Goal: Task Accomplishment & Management: Manage account settings

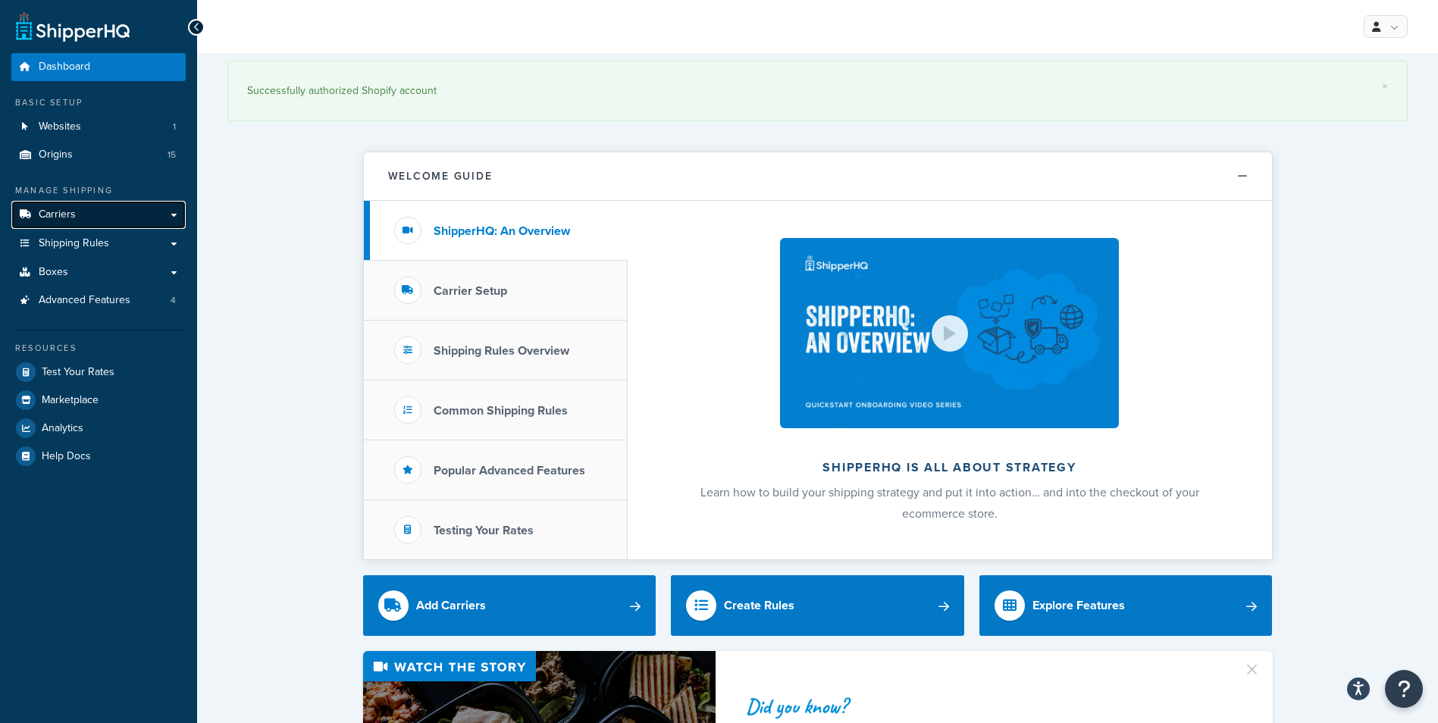
click at [80, 218] on link "Carriers" at bounding box center [98, 215] width 174 height 28
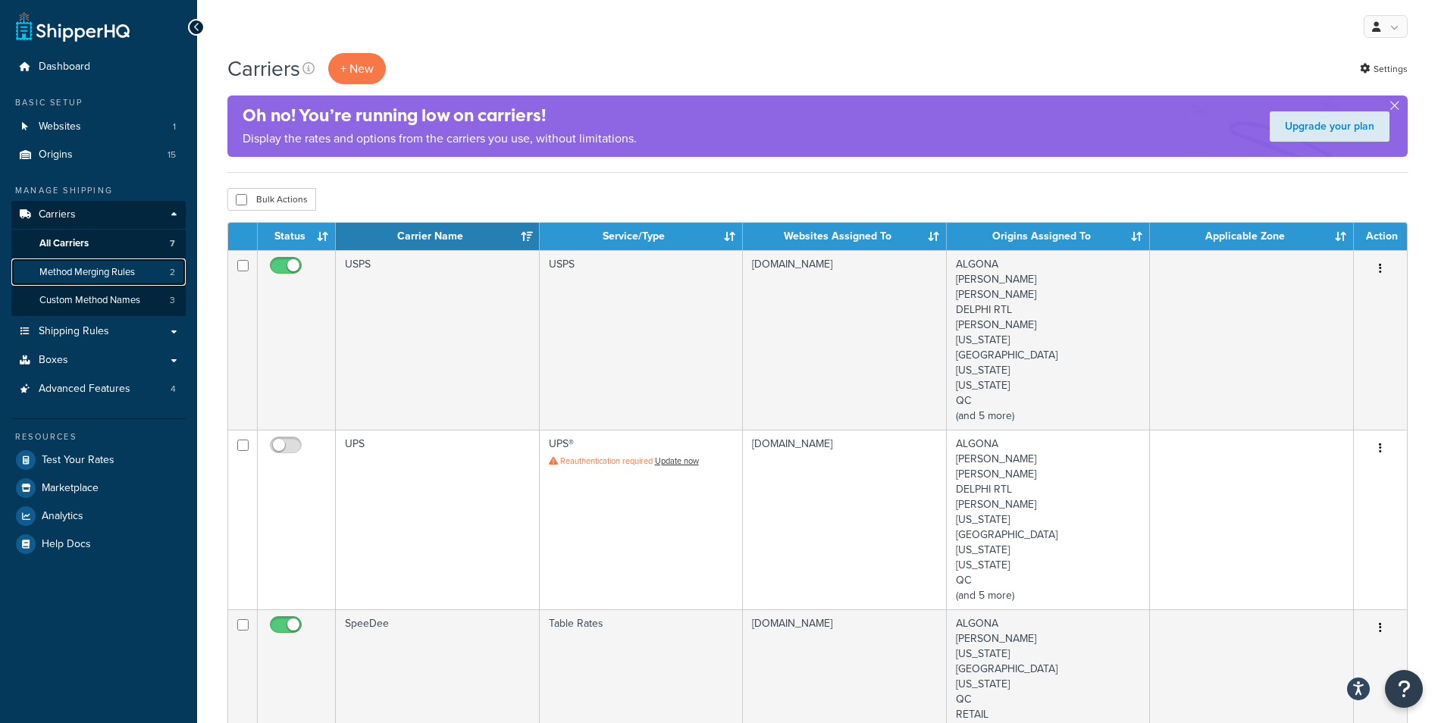
click at [99, 277] on span "Method Merging Rules" at bounding box center [87, 272] width 96 height 13
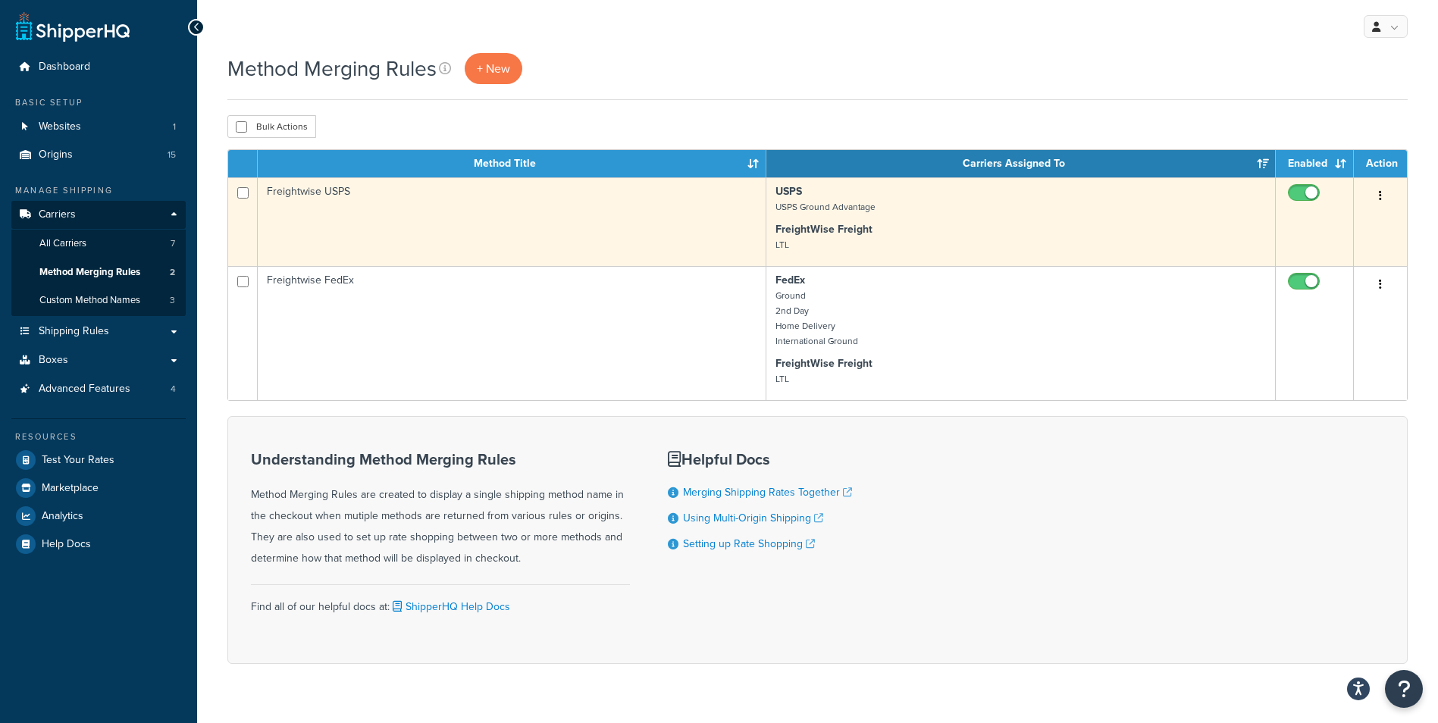
click at [1005, 212] on p "USPS USPS Ground Advantage" at bounding box center [1021, 199] width 491 height 30
click at [717, 200] on td "Freightwise USPS" at bounding box center [512, 221] width 509 height 89
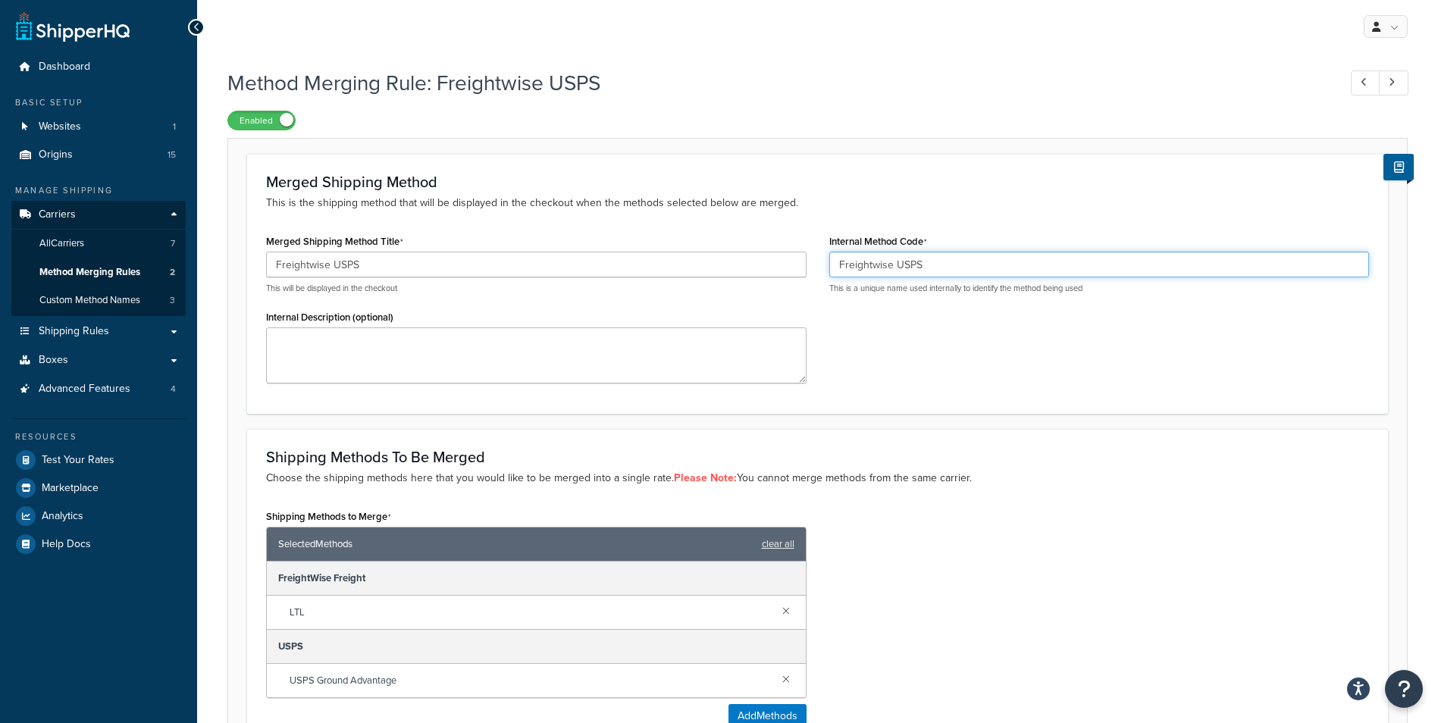
click at [994, 264] on input "Freightwise USPS" at bounding box center [1099, 265] width 541 height 26
click at [545, 227] on div "Merged Shipping Method This is the shipping method that will be displayed in th…" at bounding box center [817, 283] width 1141 height 259
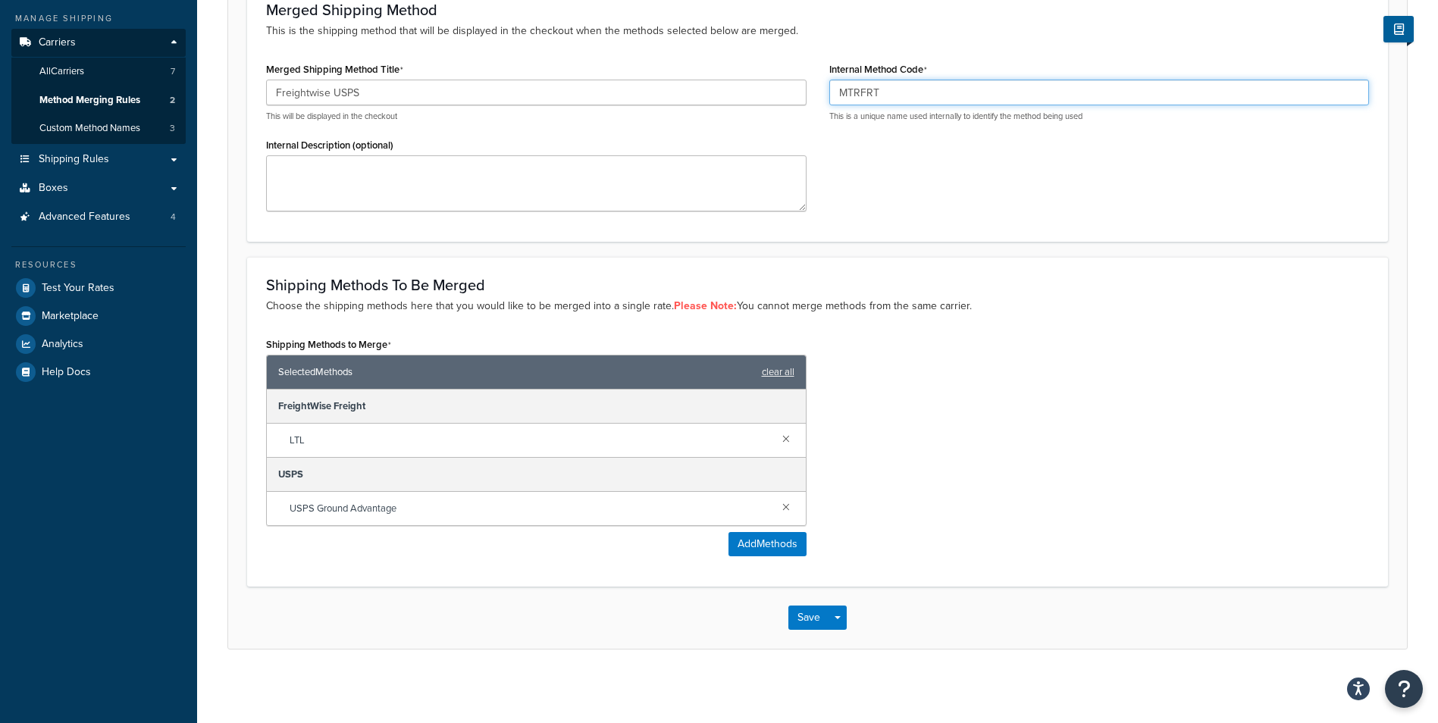
scroll to position [174, 0]
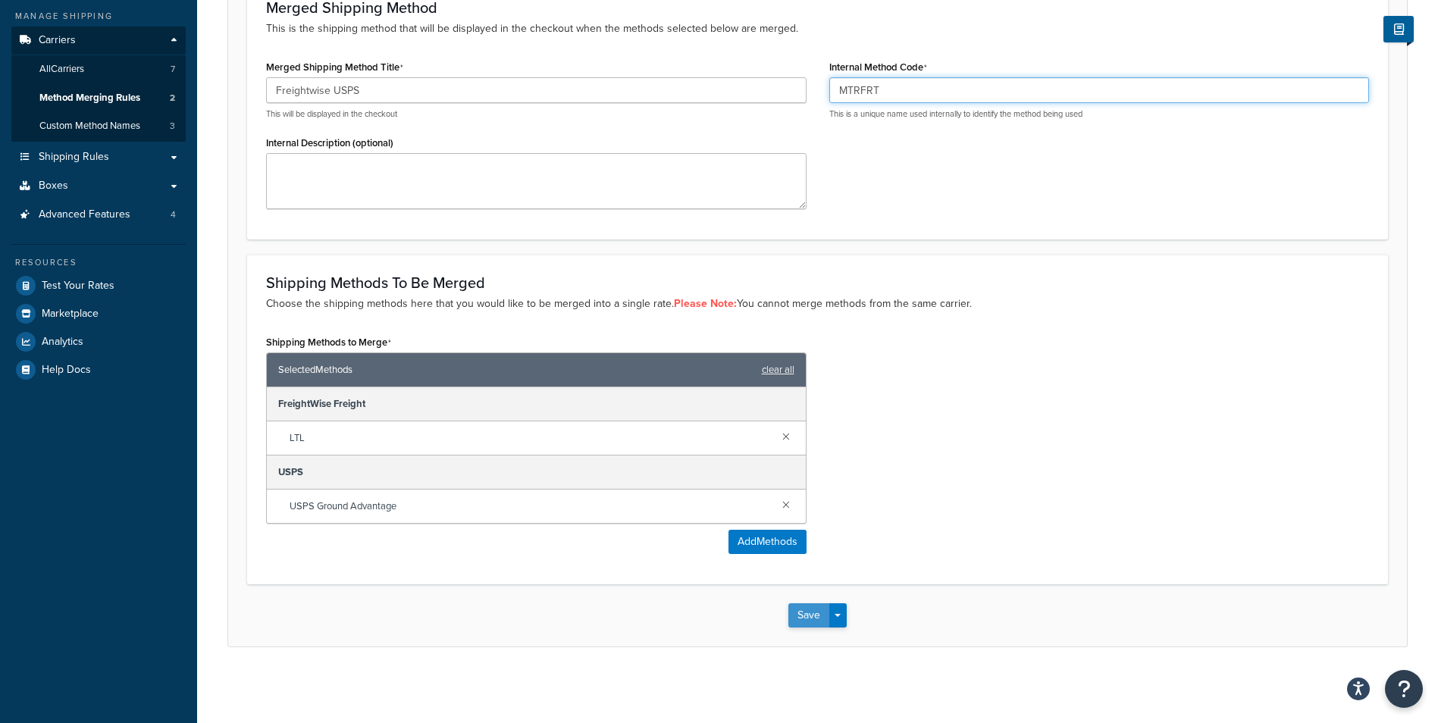
type input "MTRFRT"
click at [807, 622] on button "Save" at bounding box center [808, 615] width 41 height 24
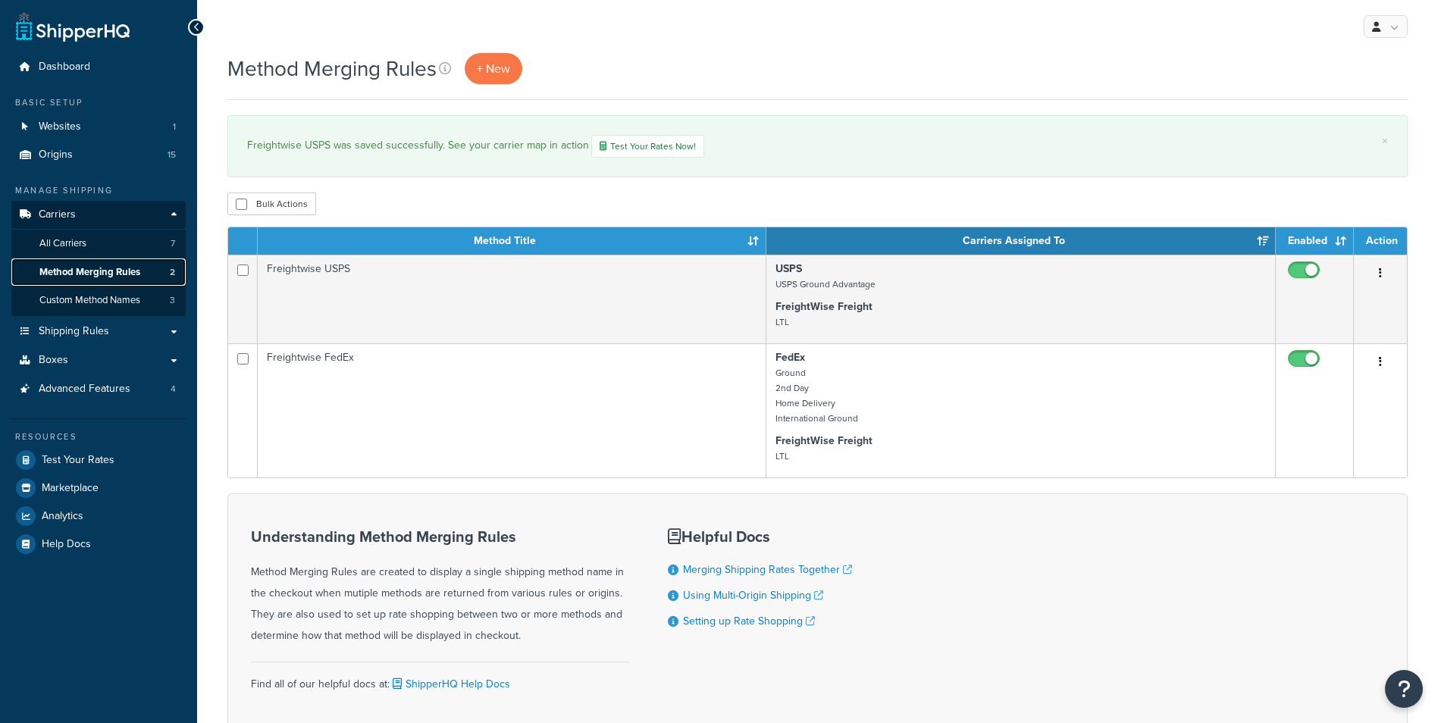
drag, startPoint x: 0, startPoint y: 0, endPoint x: 83, endPoint y: 271, distance: 283.9
click at [83, 271] on span "Method Merging Rules" at bounding box center [89, 272] width 101 height 13
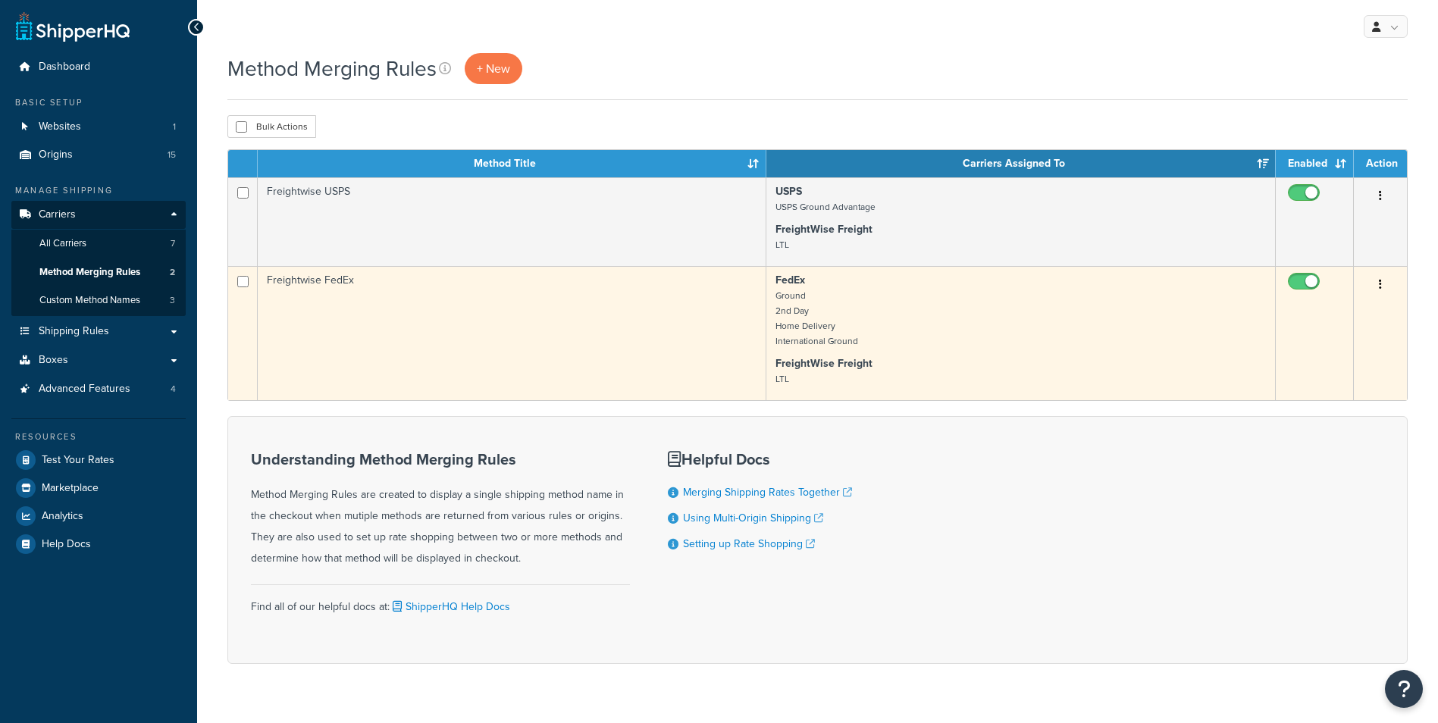
click at [984, 317] on p "FedEx Ground 2nd Day Home Delivery International Ground" at bounding box center [1021, 311] width 491 height 76
click at [734, 331] on td "Freightwise FedEx" at bounding box center [512, 333] width 509 height 134
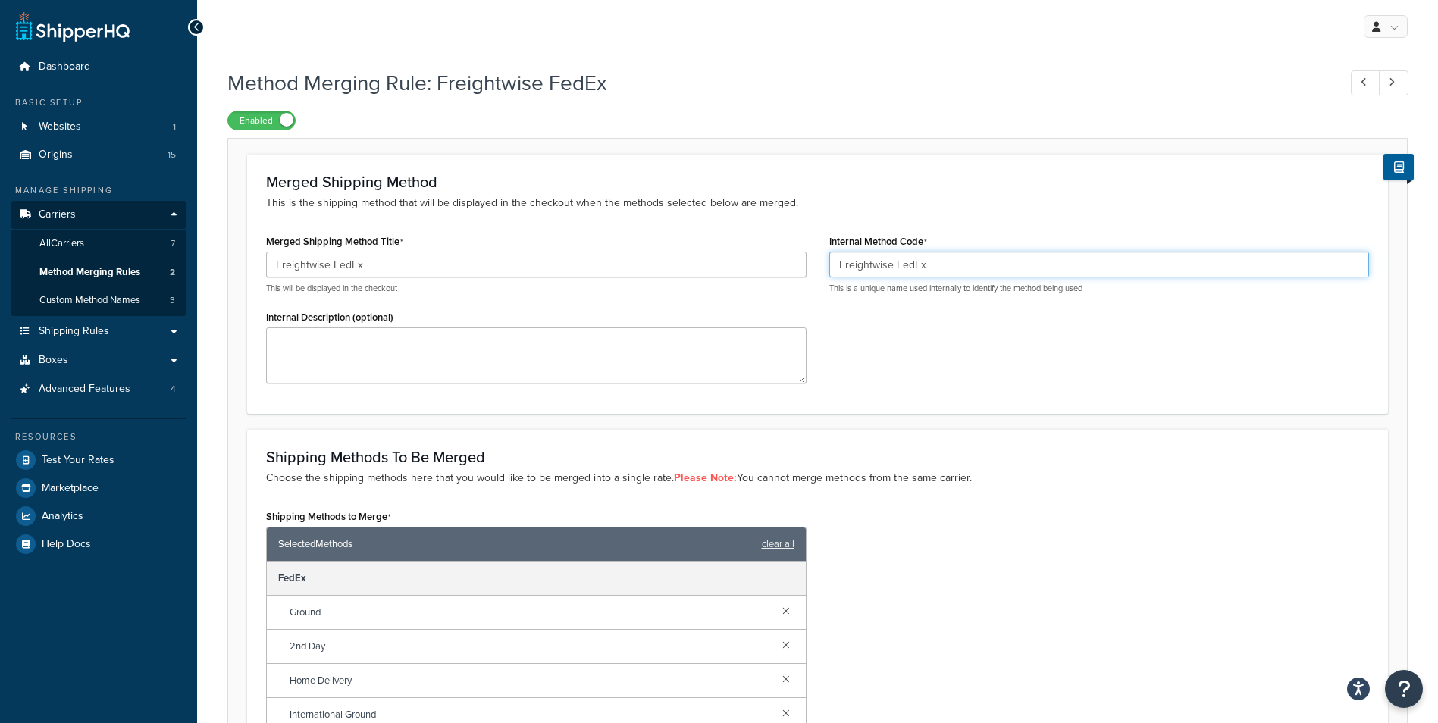
click at [964, 265] on input "Freightwise FedEx" at bounding box center [1099, 265] width 541 height 26
drag, startPoint x: 753, startPoint y: 265, endPoint x: 641, endPoint y: 258, distance: 111.7
click at [641, 258] on div "Merged Shipping Method Title Freightwise FedEx This will be displayed in the ch…" at bounding box center [818, 312] width 1126 height 164
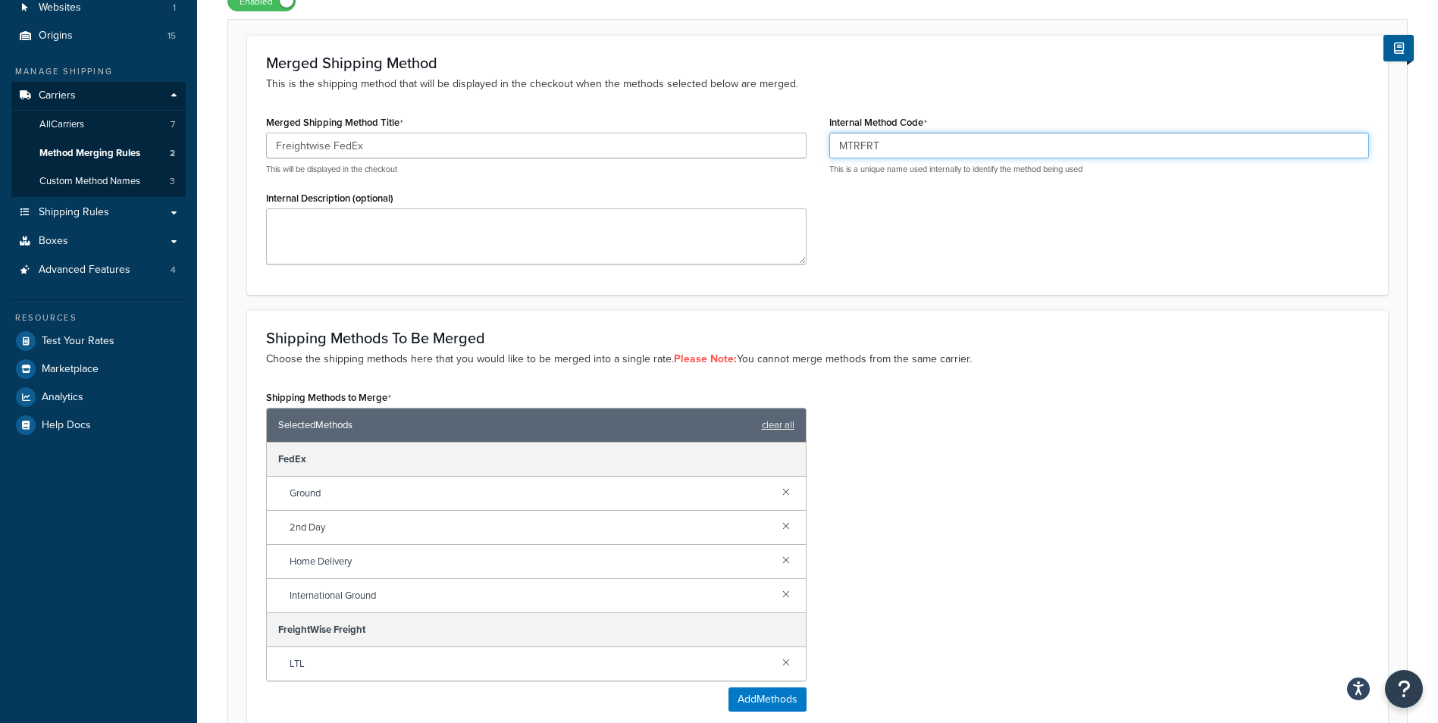
scroll to position [277, 0]
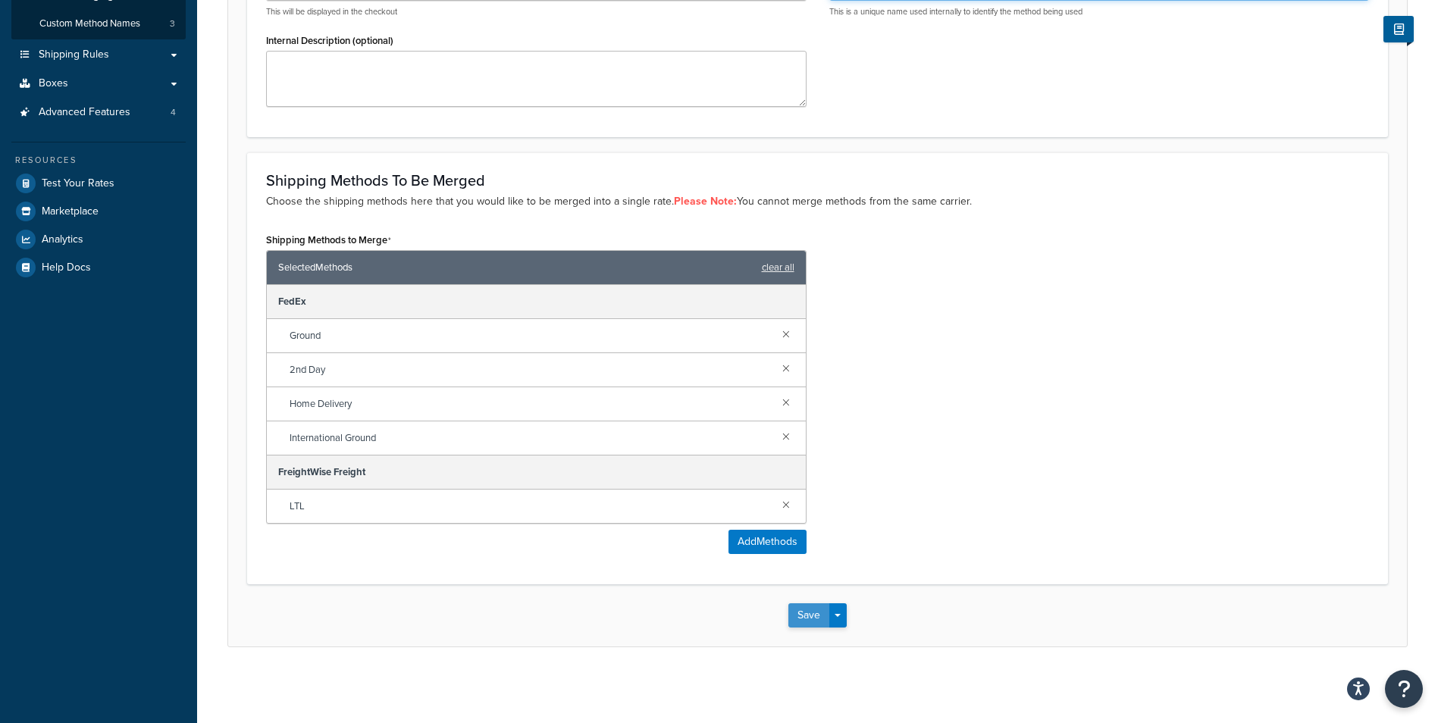
type input "MTRFRT"
click at [807, 621] on button "Save" at bounding box center [808, 615] width 41 height 24
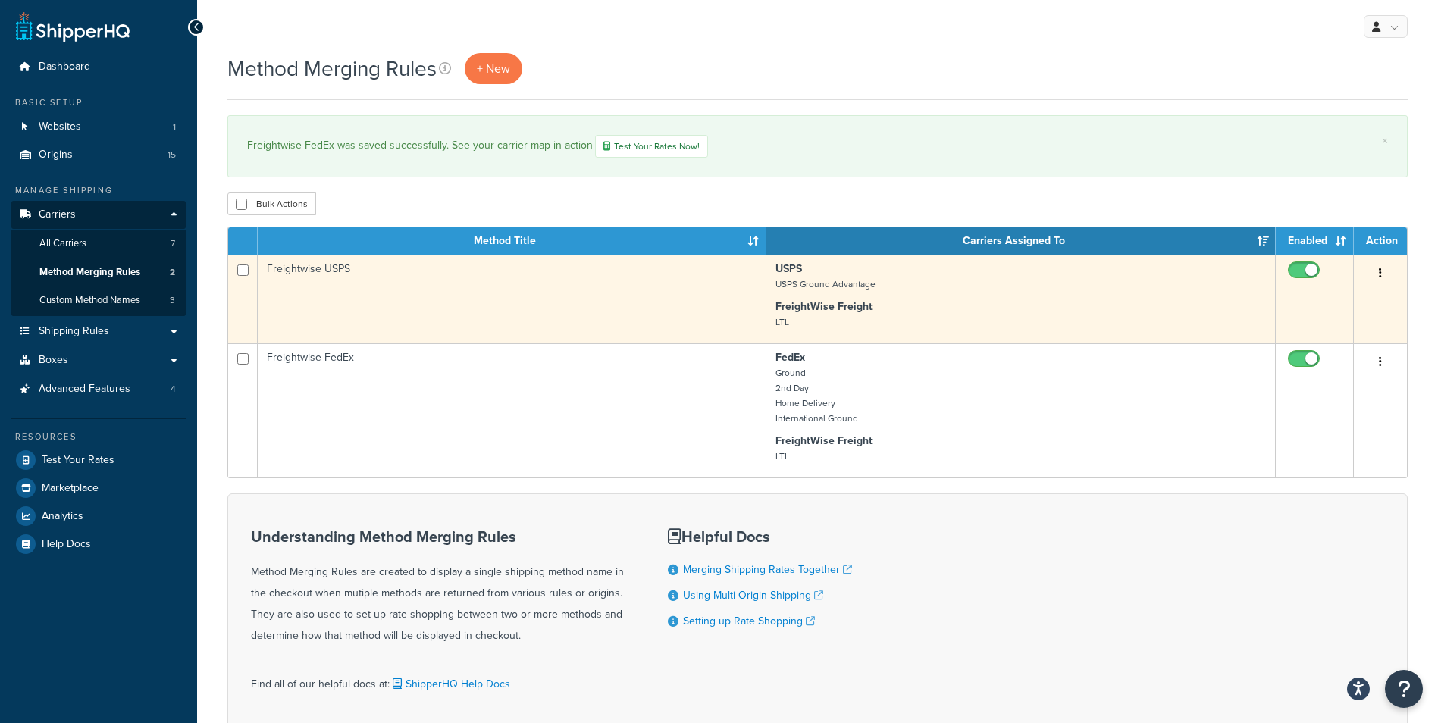
click at [995, 305] on p "FreightWise Freight LTL" at bounding box center [1021, 314] width 491 height 30
click at [675, 282] on td "Freightwise USPS" at bounding box center [512, 299] width 509 height 89
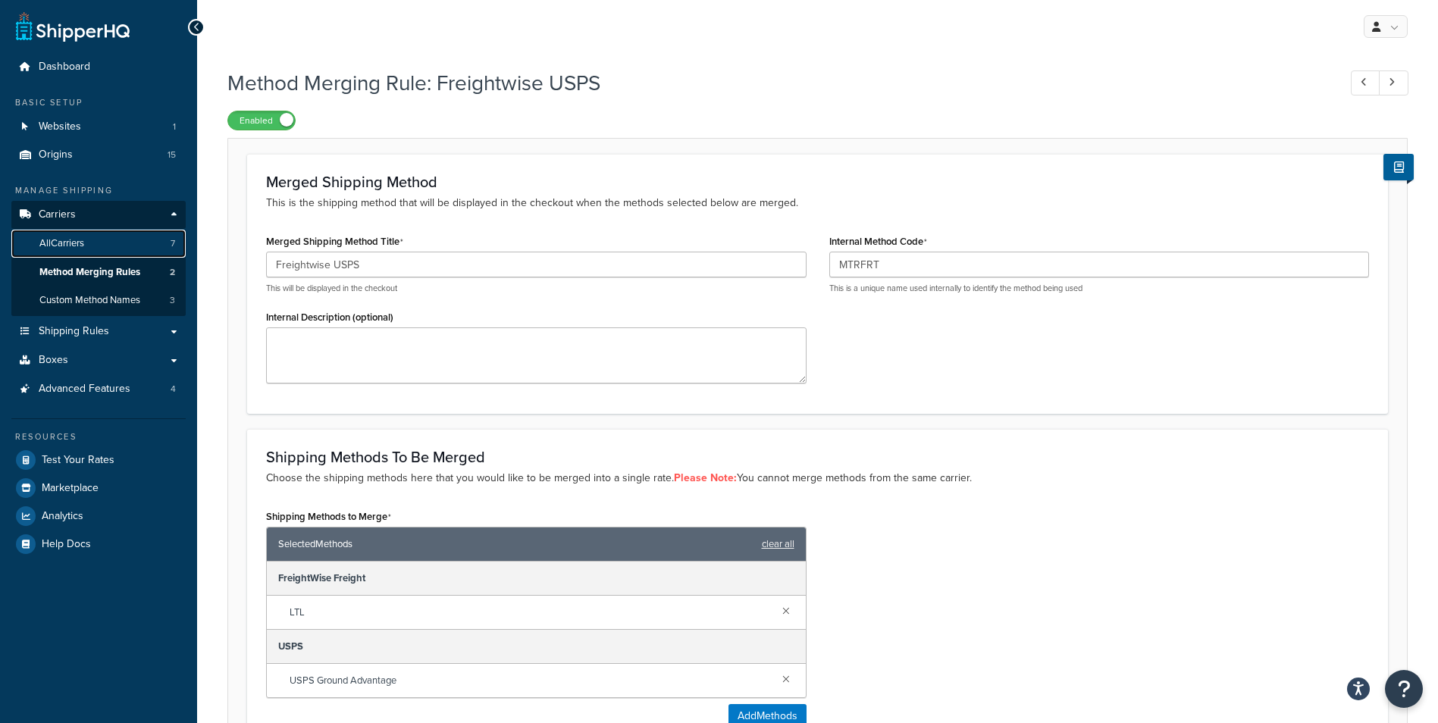
click at [111, 253] on link "All Carriers 7" at bounding box center [98, 244] width 174 height 28
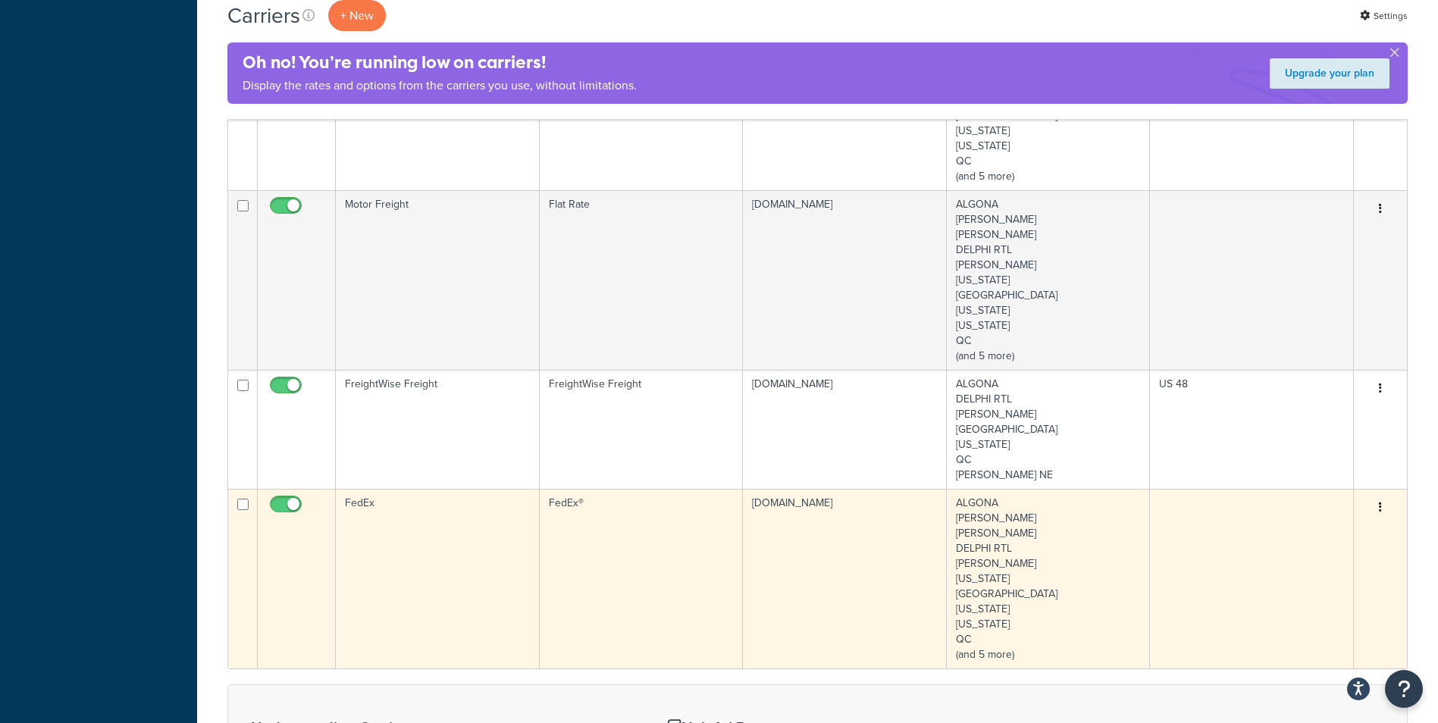
scroll to position [910, 0]
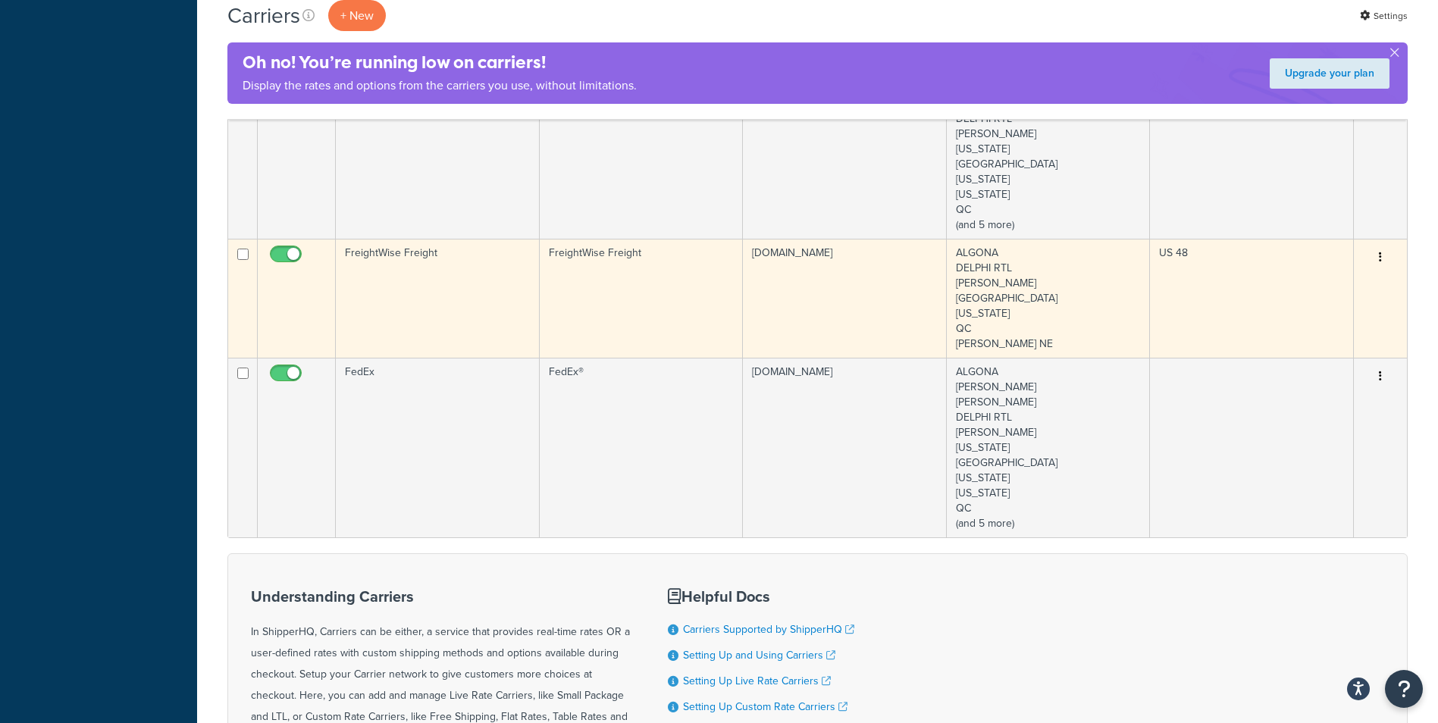
click at [630, 290] on td "FreightWise Freight" at bounding box center [642, 298] width 204 height 119
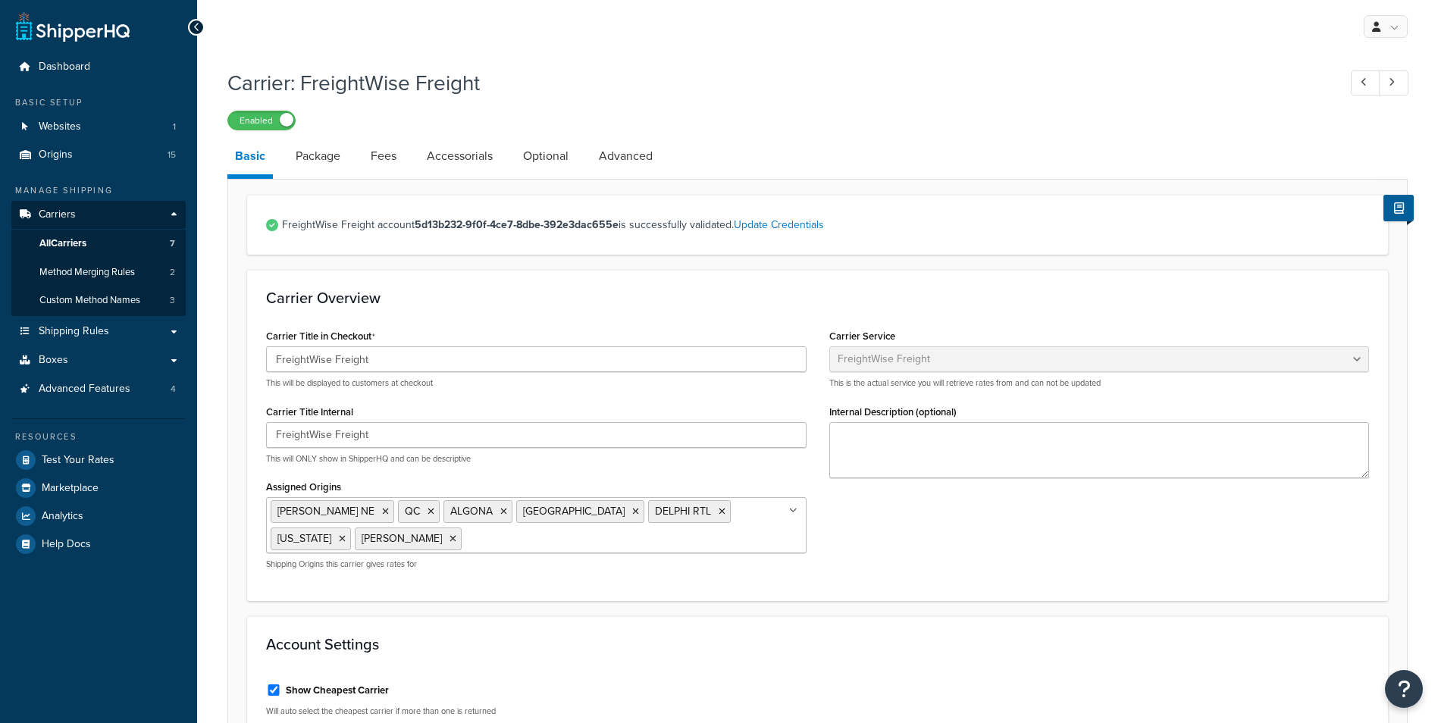
select select "freightWiseFreight"
click at [92, 237] on link "All Carriers 7" at bounding box center [98, 244] width 174 height 28
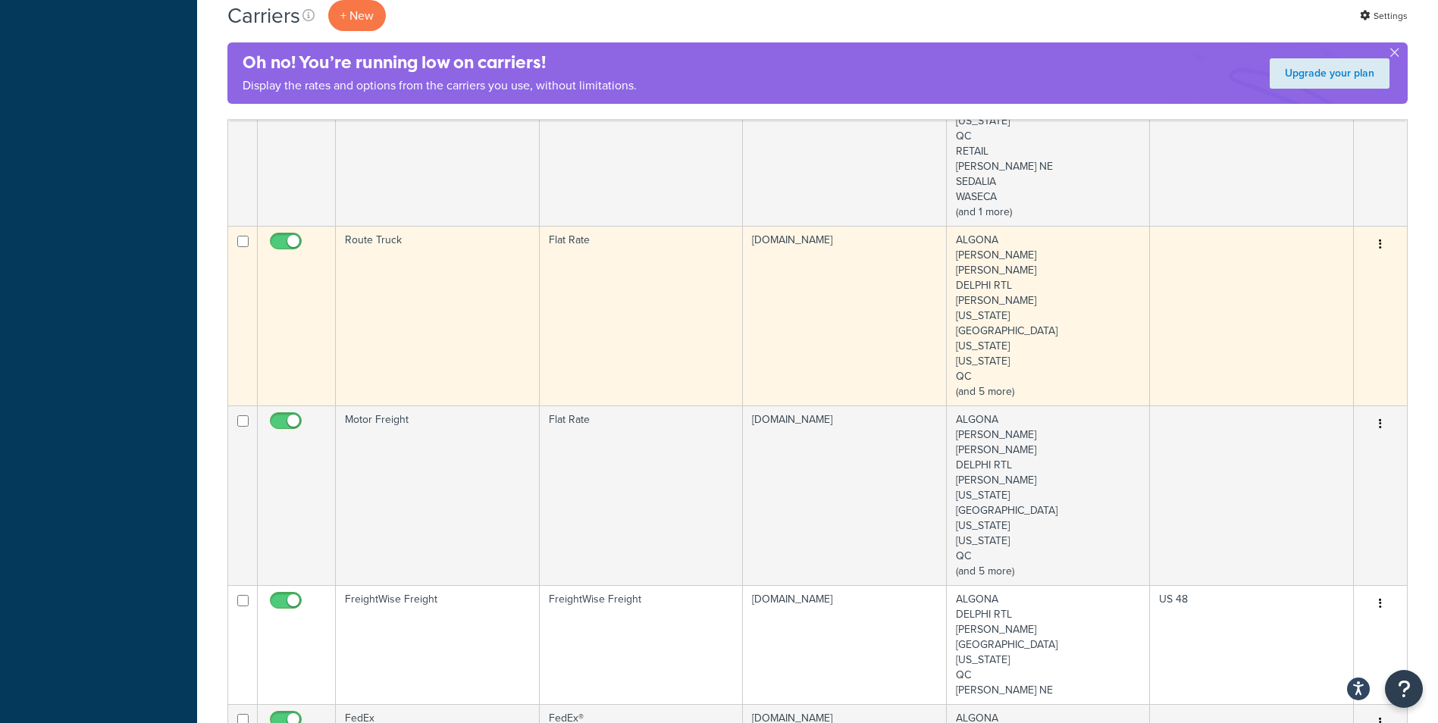
scroll to position [607, 0]
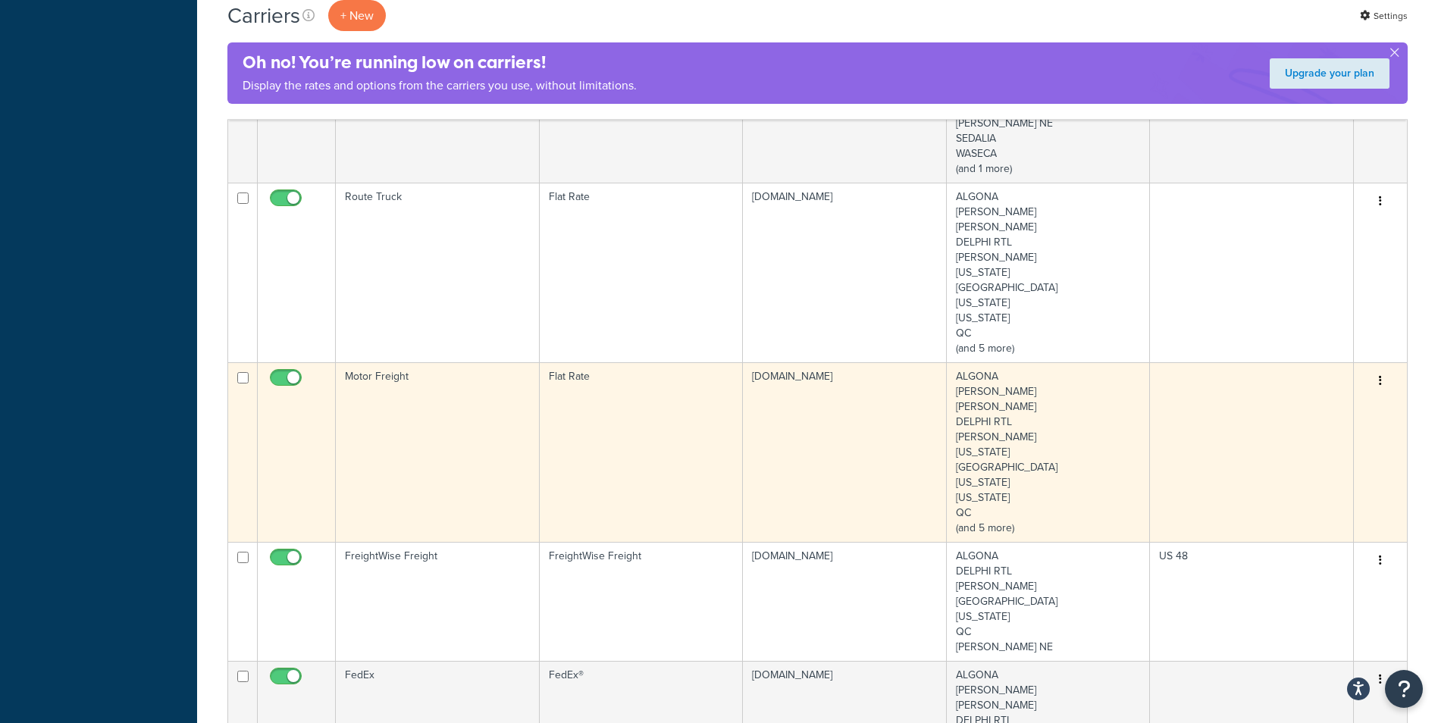
click at [421, 440] on td "Motor Freight" at bounding box center [438, 452] width 204 height 180
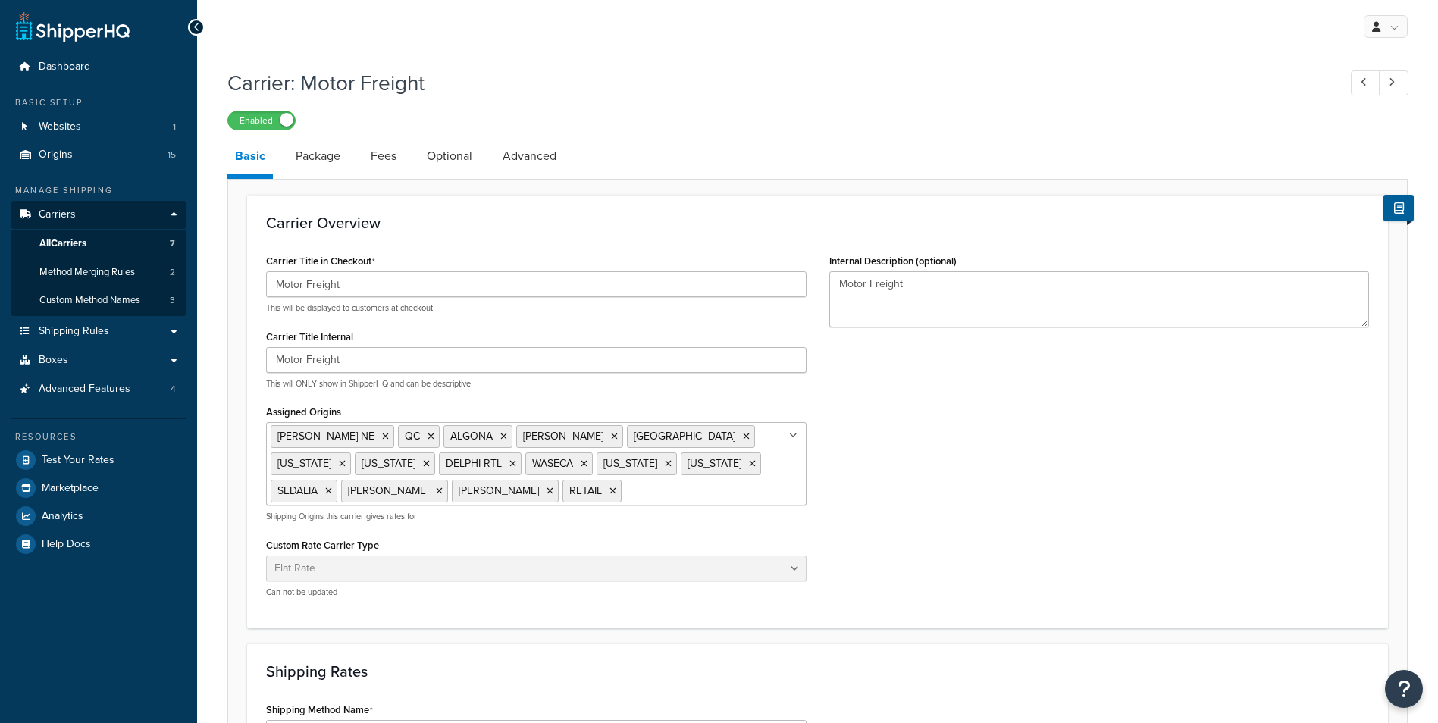
select select "flat"
click at [99, 272] on span "Method Merging Rules" at bounding box center [87, 272] width 96 height 13
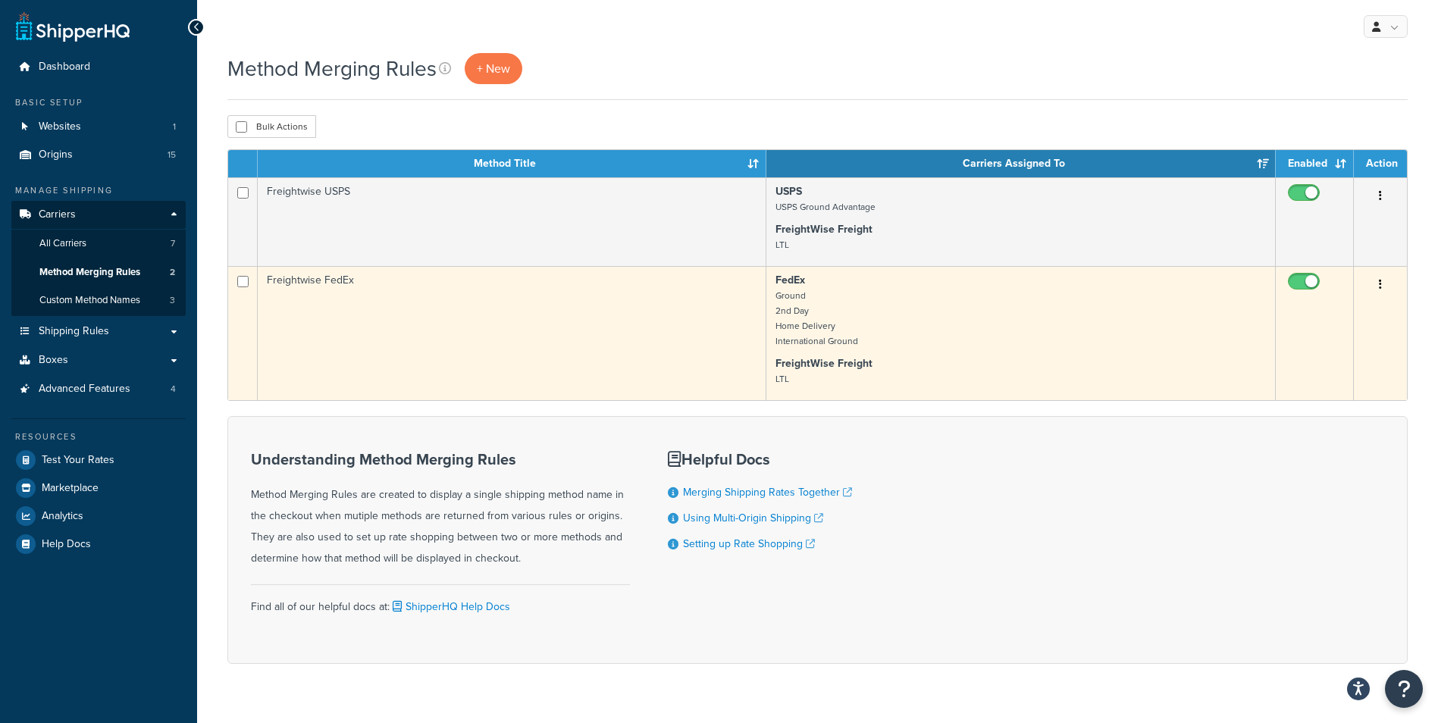
click at [445, 328] on td "Freightwise FedEx" at bounding box center [512, 333] width 509 height 134
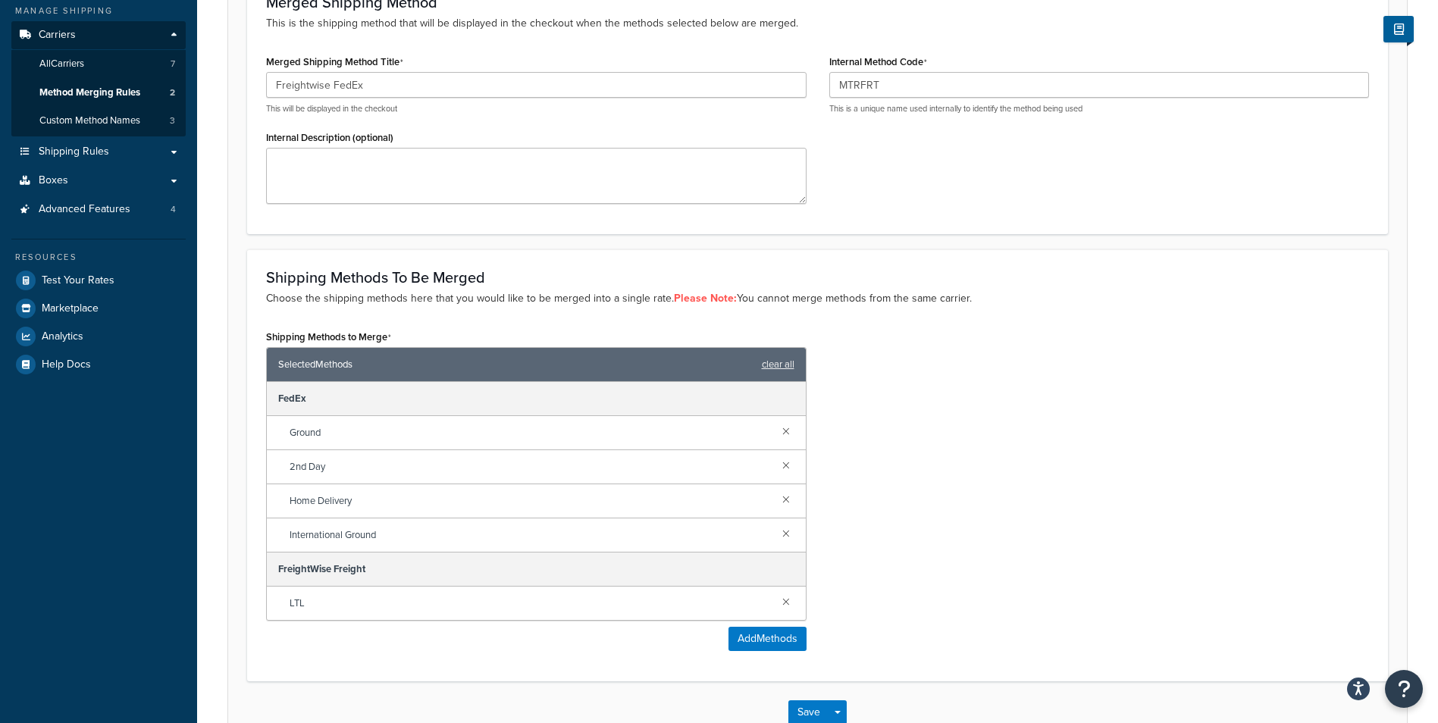
scroll to position [227, 0]
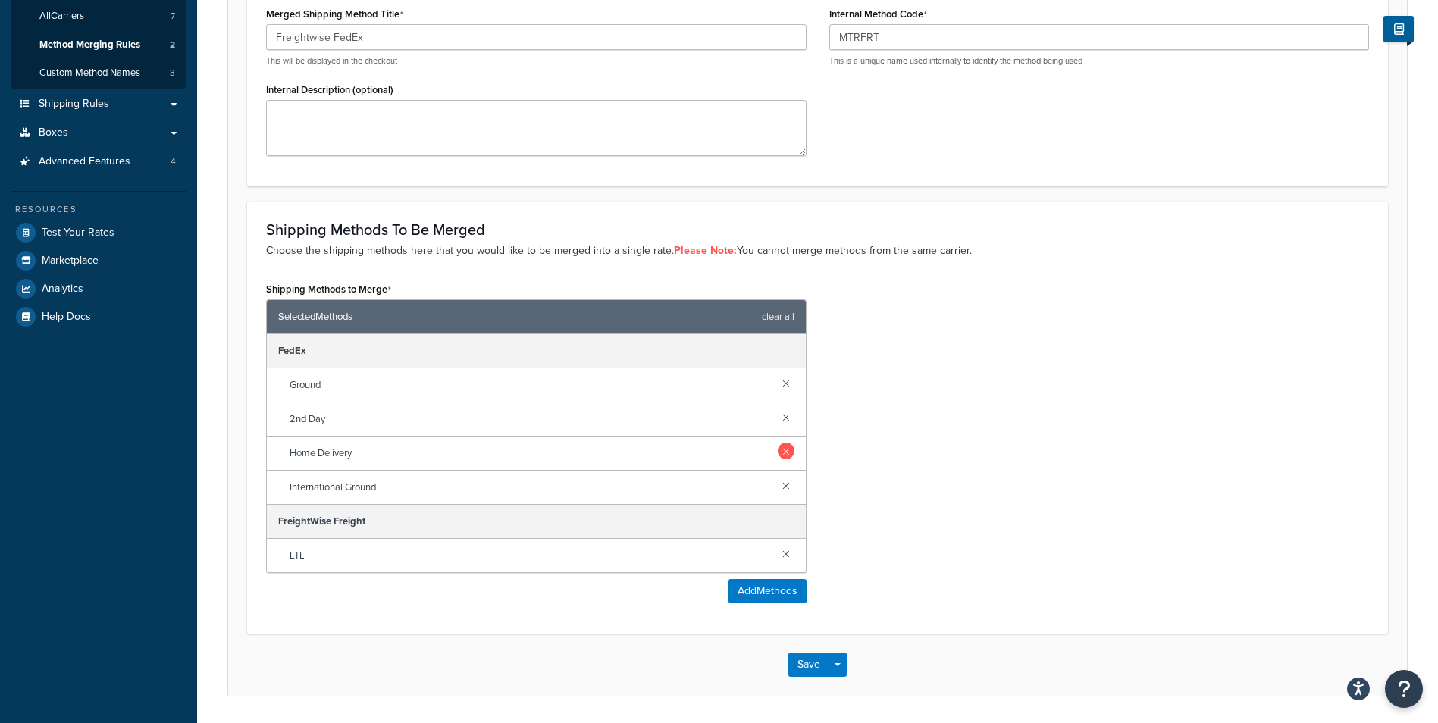
click at [786, 452] on link at bounding box center [786, 451] width 17 height 17
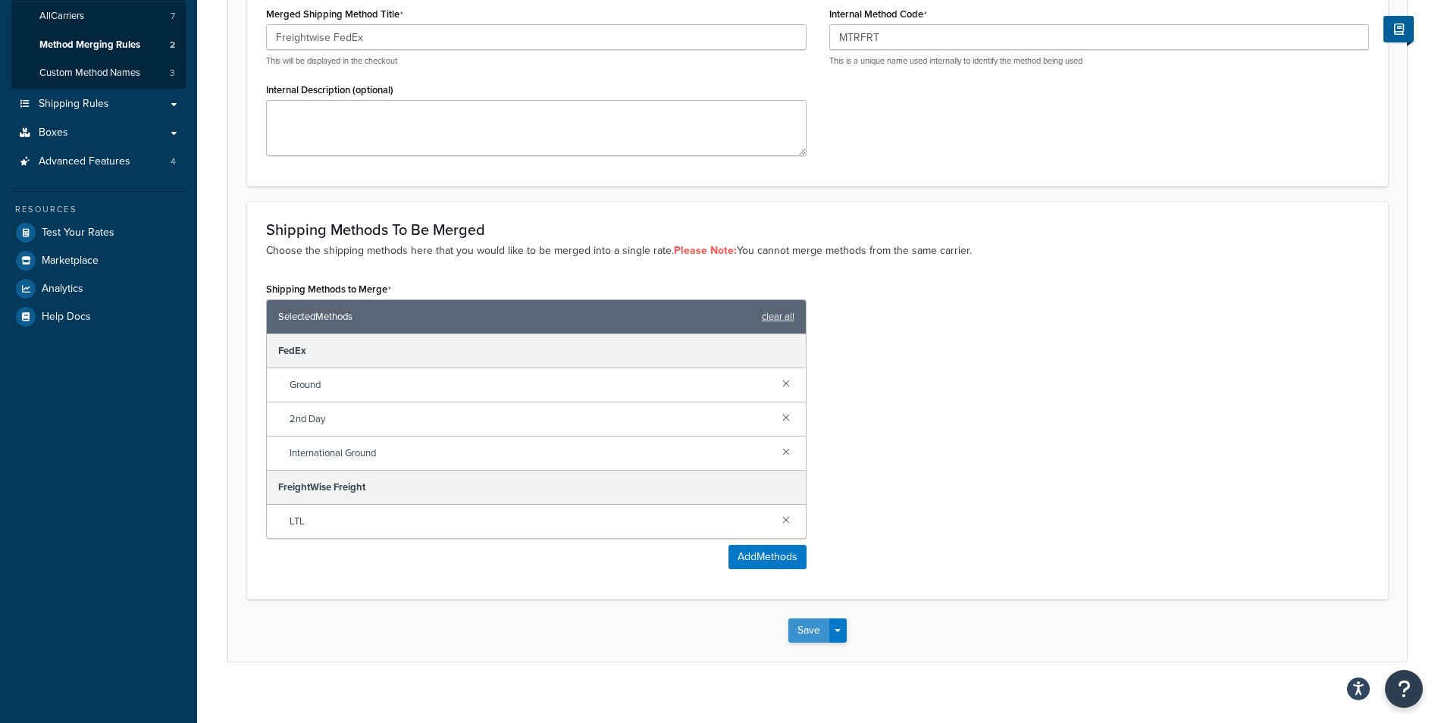
click at [811, 634] on button "Save" at bounding box center [808, 631] width 41 height 24
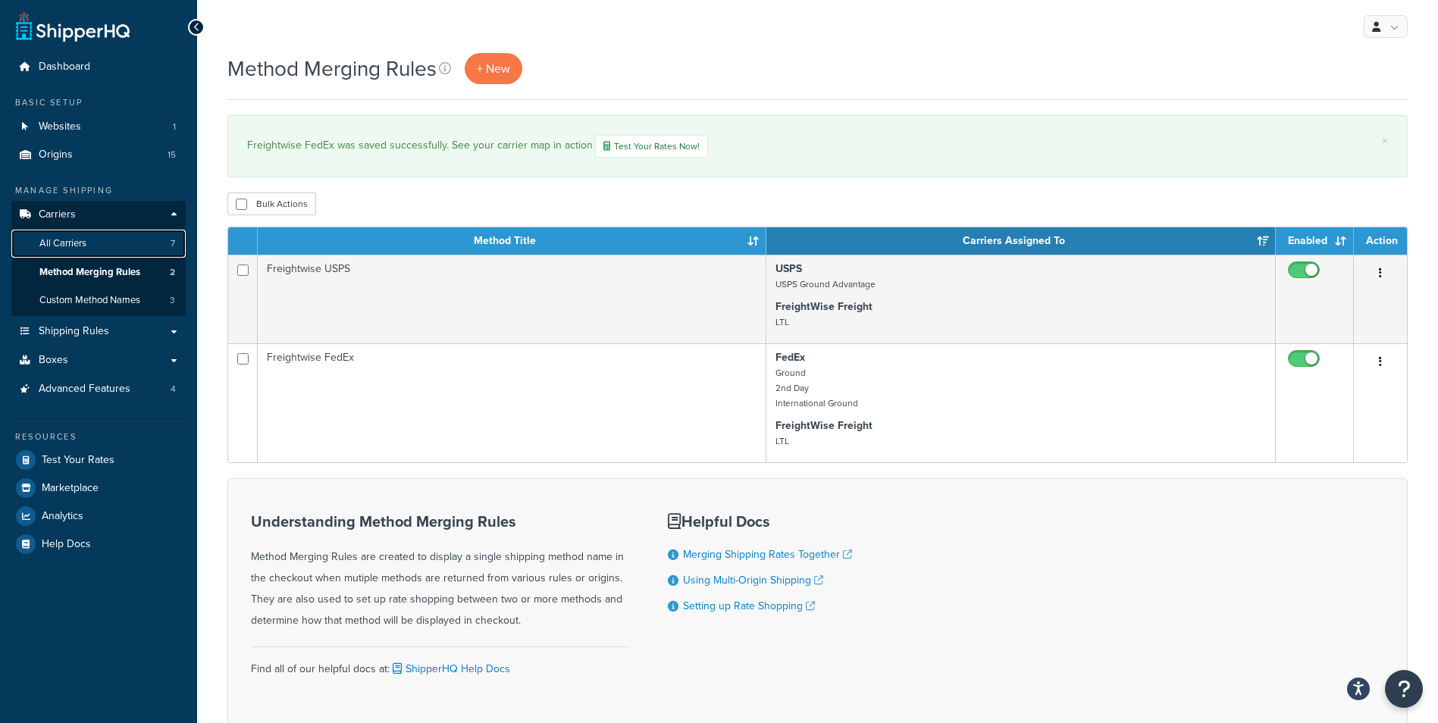
click at [99, 249] on link "All Carriers 7" at bounding box center [98, 244] width 174 height 28
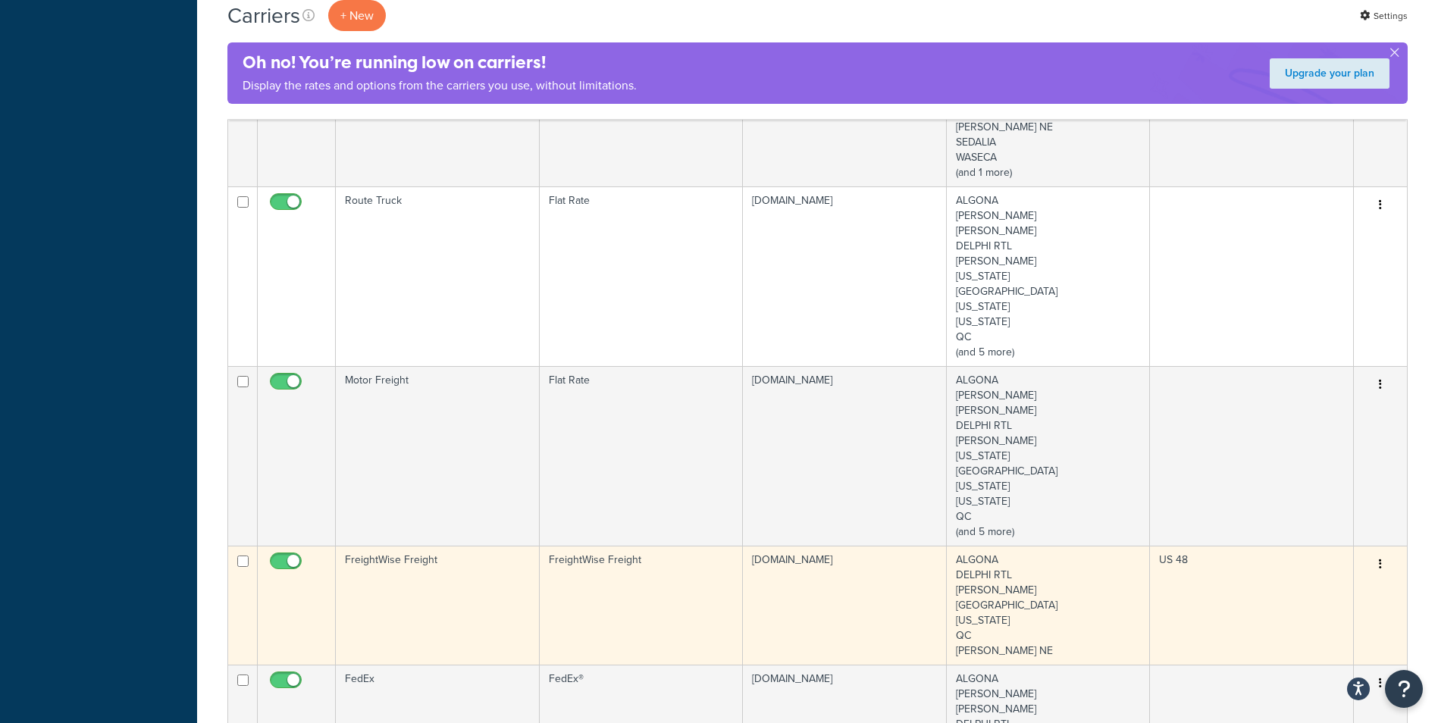
scroll to position [682, 0]
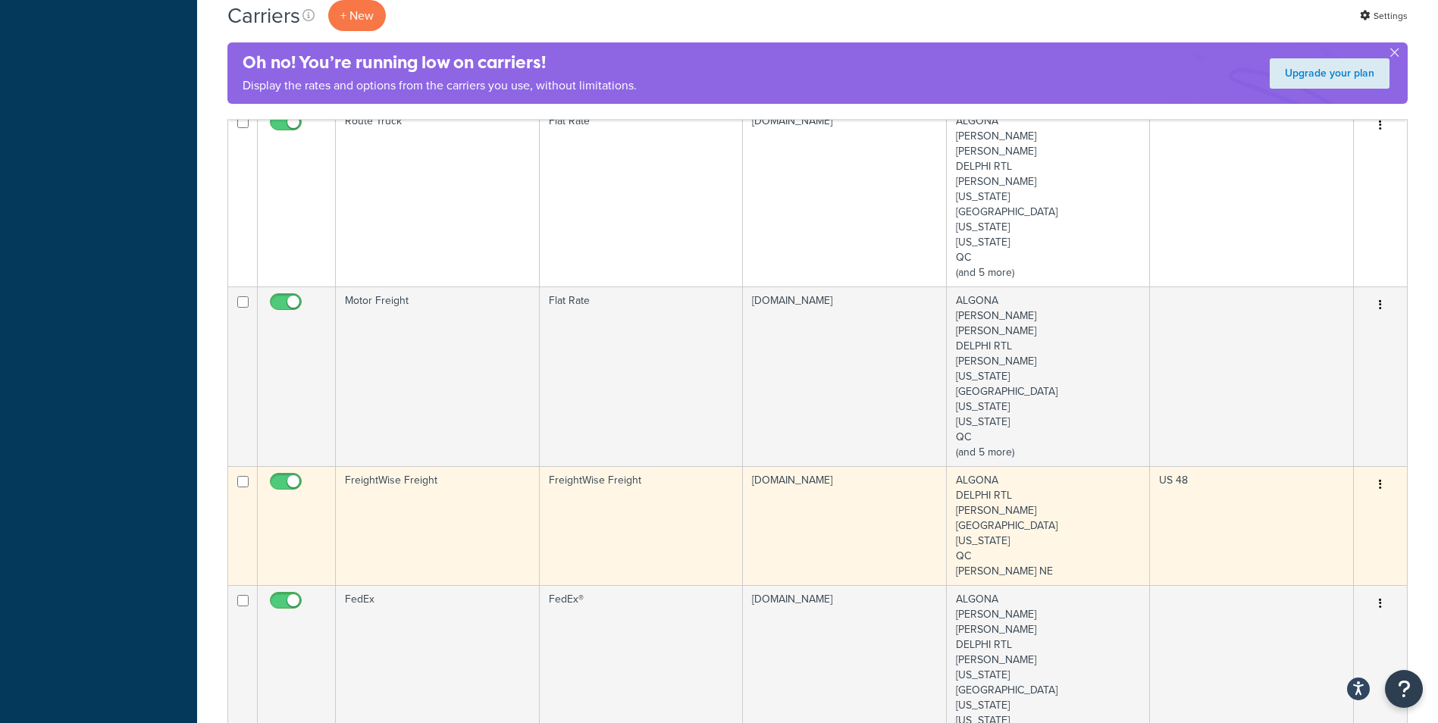
click at [456, 522] on td "FreightWise Freight" at bounding box center [438, 525] width 204 height 119
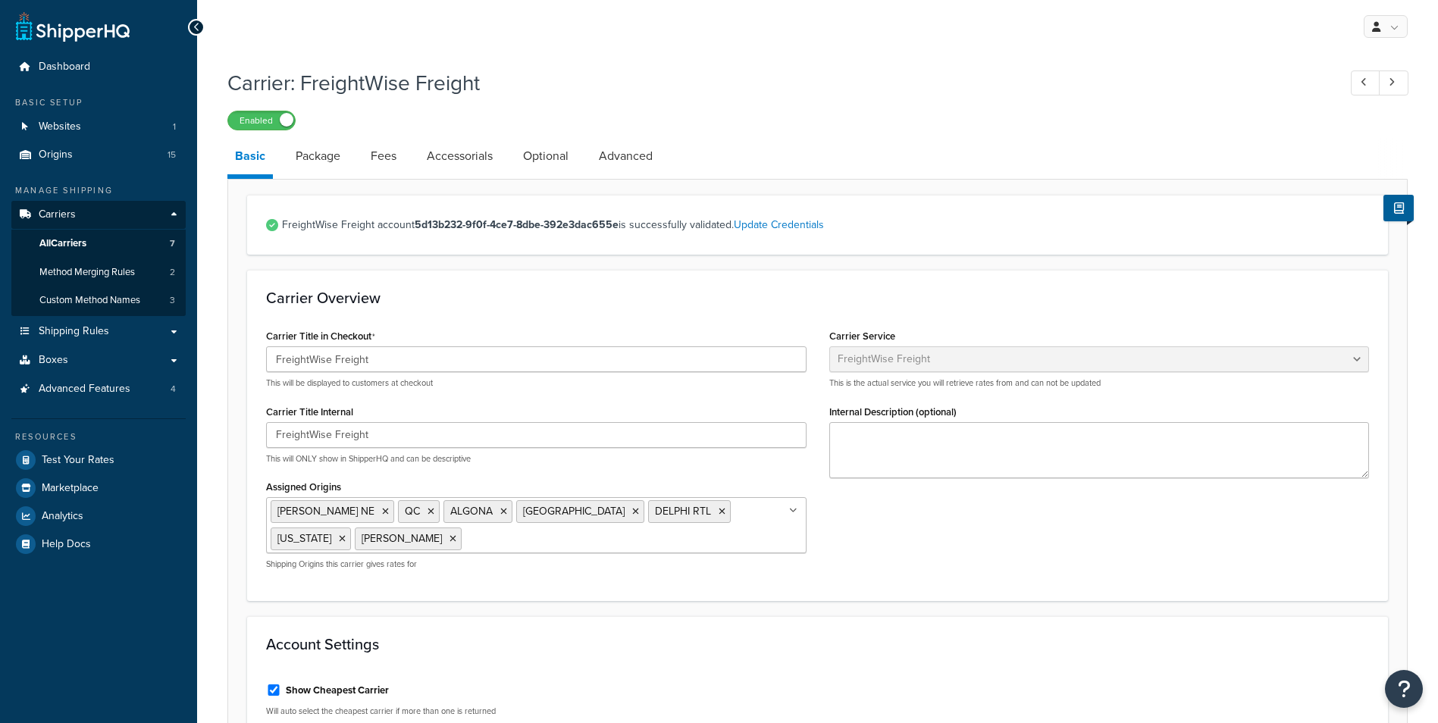
select select "freightWiseFreight"
click at [102, 276] on span "Method Merging Rules" at bounding box center [87, 272] width 96 height 13
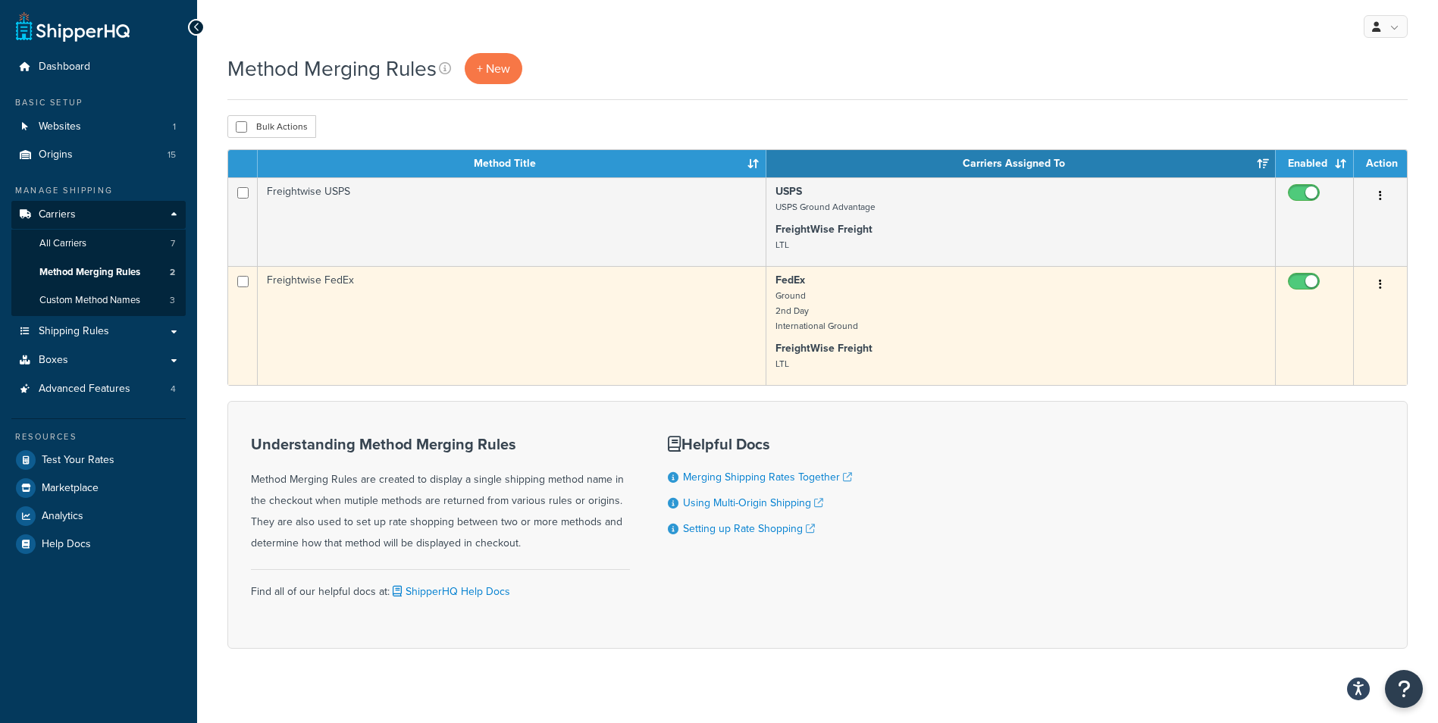
click at [427, 299] on td "Freightwise FedEx" at bounding box center [512, 325] width 509 height 119
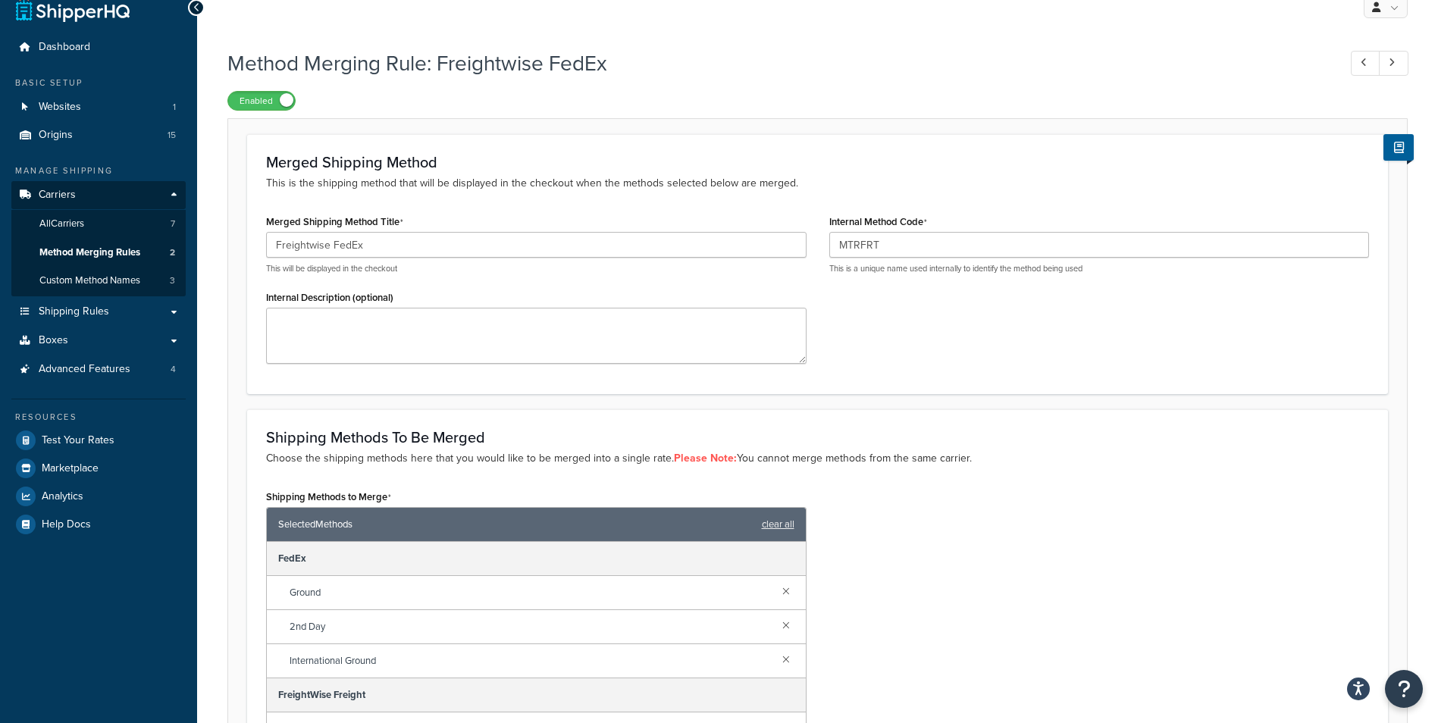
scroll to position [76, 0]
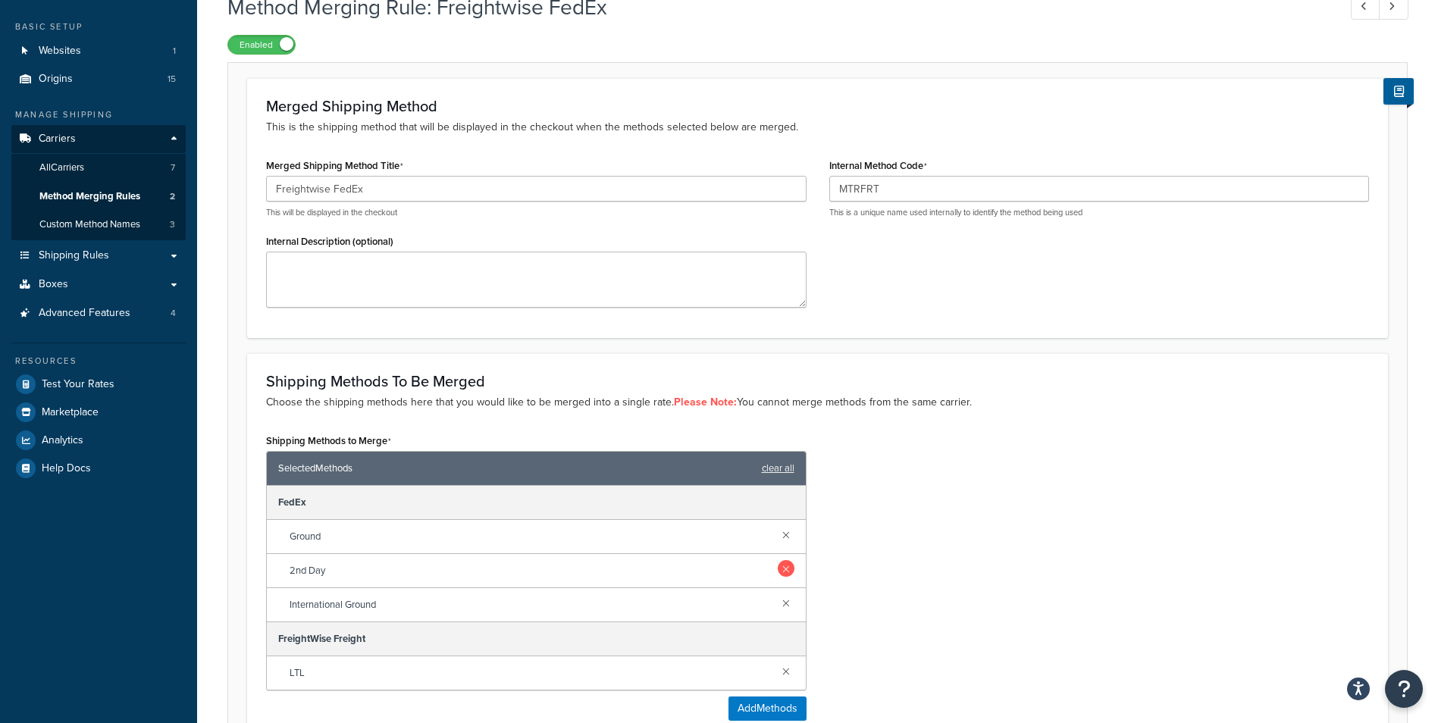
click at [787, 566] on link at bounding box center [786, 568] width 17 height 17
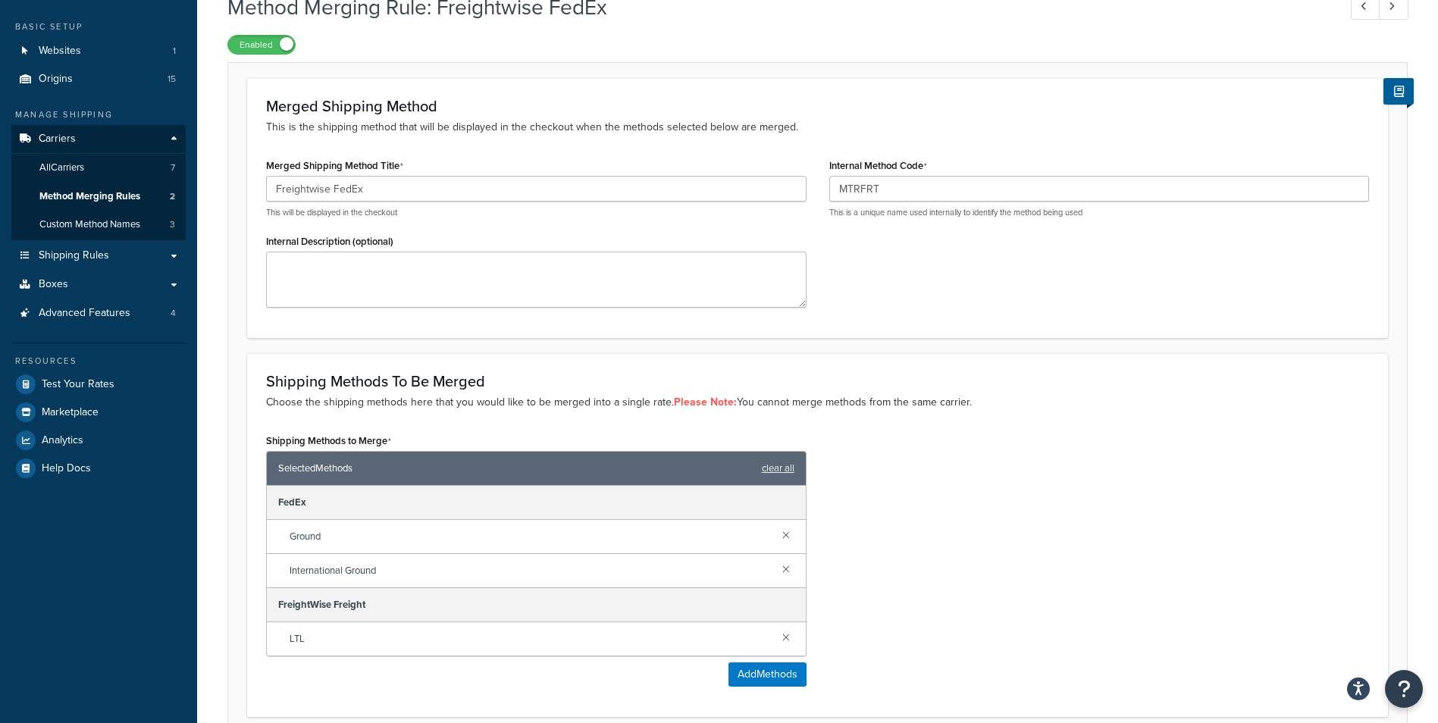
click at [787, 566] on link at bounding box center [786, 568] width 17 height 17
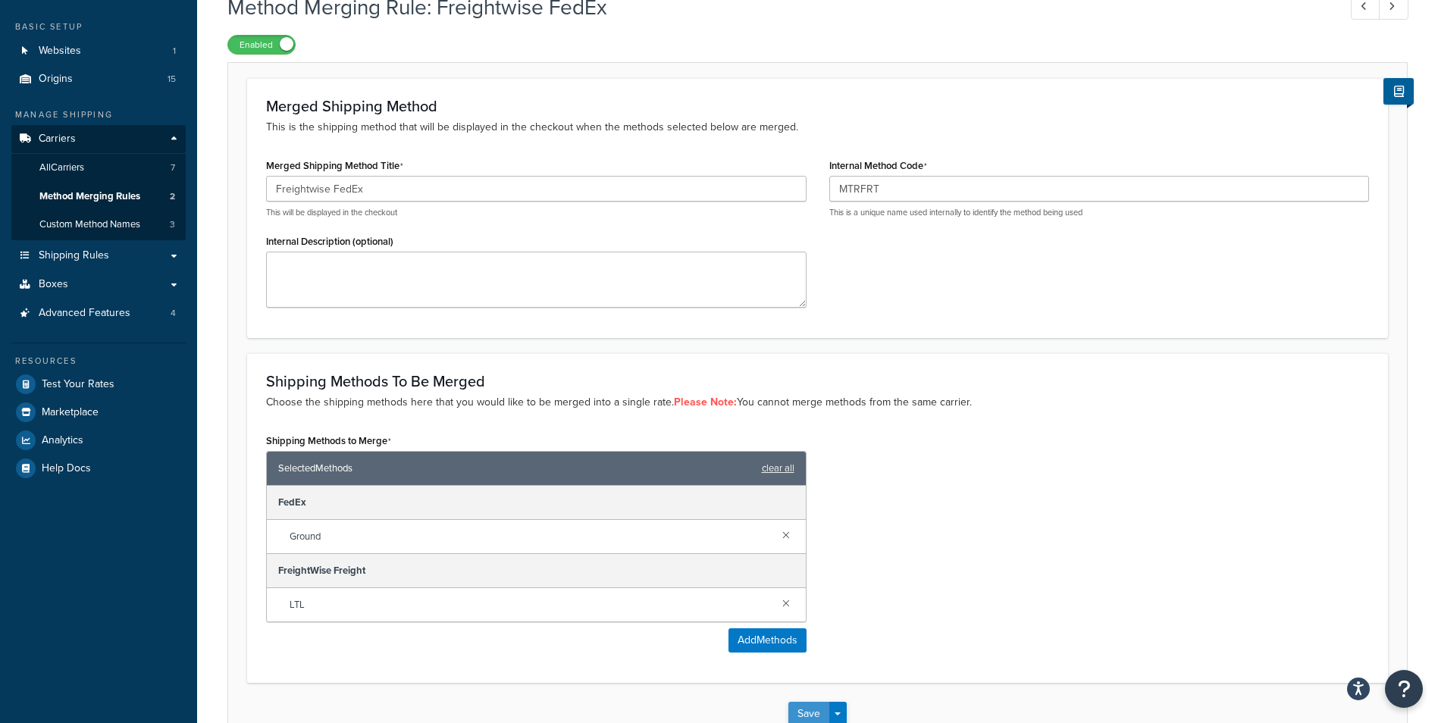
click at [812, 712] on button "Save" at bounding box center [808, 714] width 41 height 24
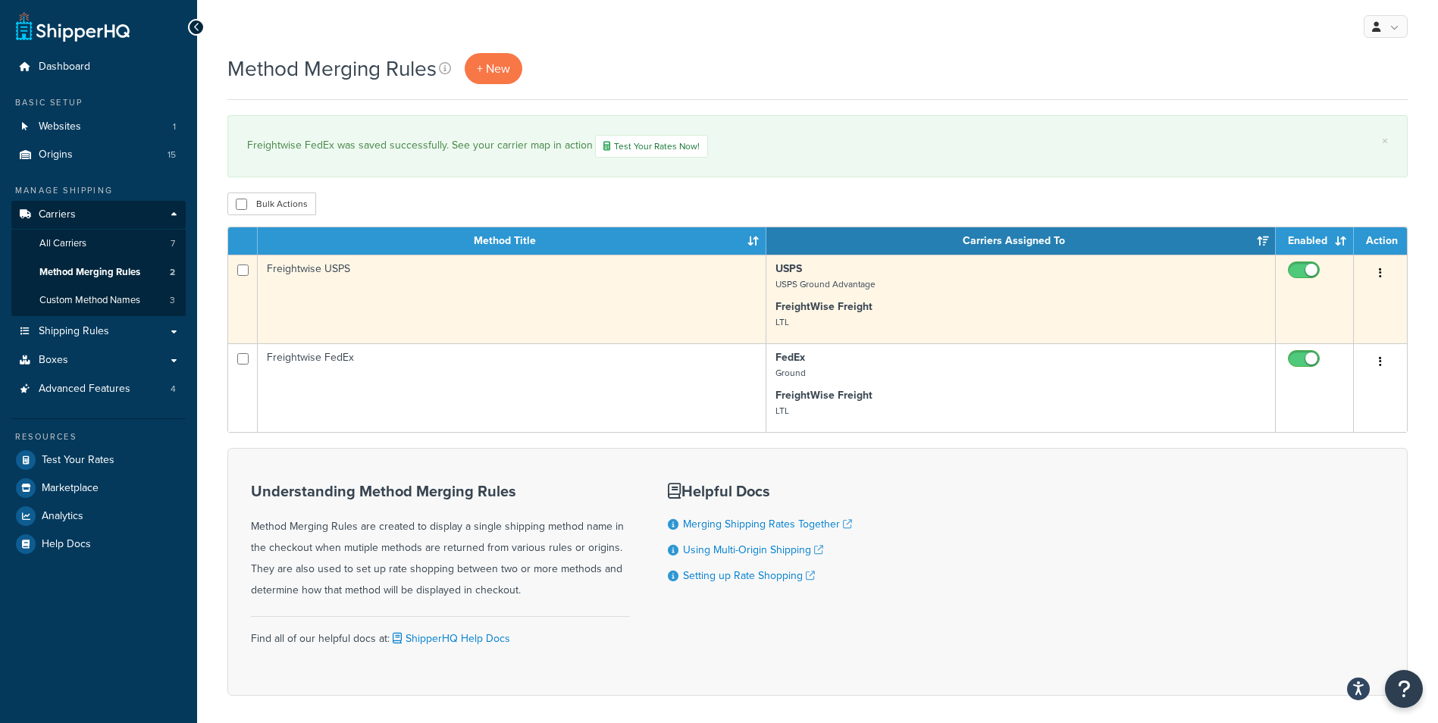
click at [972, 306] on p "FreightWise Freight LTL" at bounding box center [1021, 314] width 491 height 30
click at [613, 272] on td "Freightwise USPS" at bounding box center [512, 299] width 509 height 89
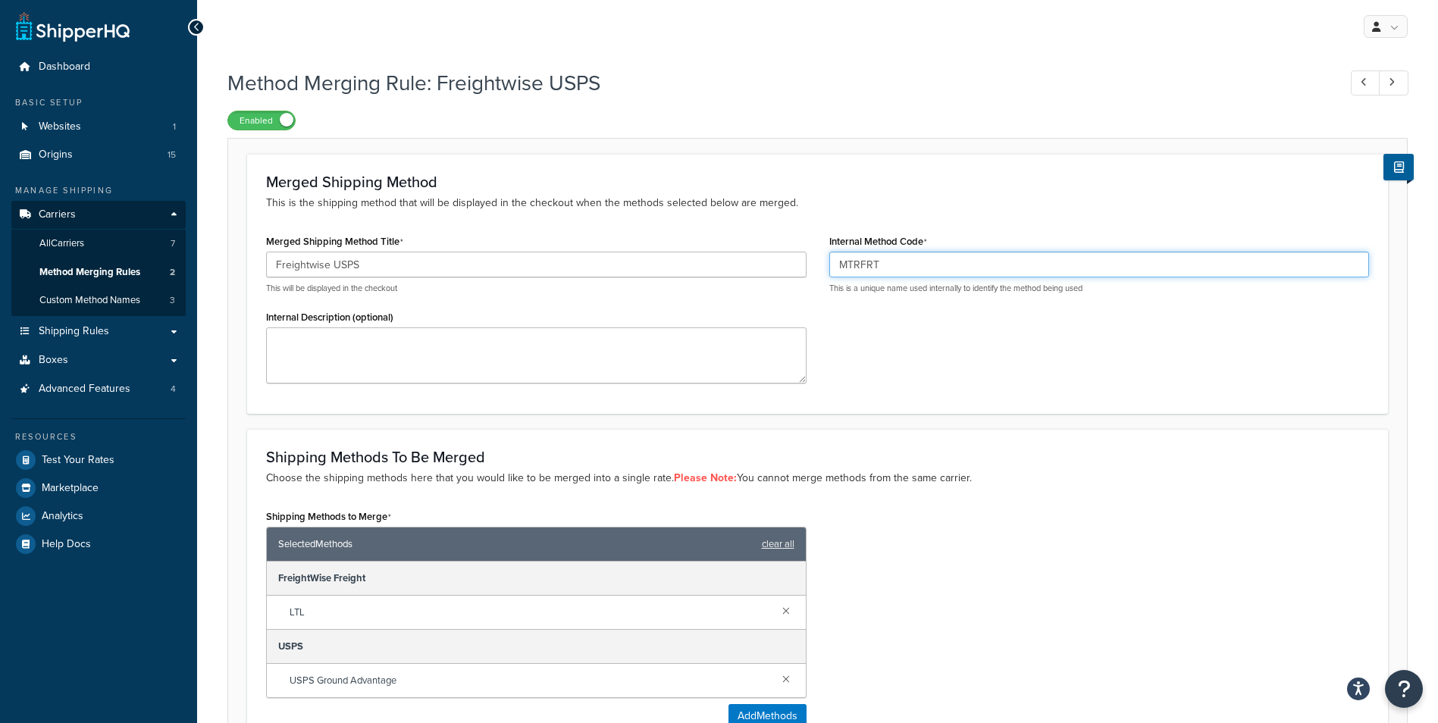
drag, startPoint x: 911, startPoint y: 262, endPoint x: 766, endPoint y: 310, distance: 152.7
click at [803, 262] on div "Merged Shipping Method Title Freightwise USPS This will be displayed in the che…" at bounding box center [818, 312] width 1126 height 164
click at [1293, 549] on div "Shipping Methods to Merge Selected Methods clear all FreightWise Freight LTL US…" at bounding box center [818, 623] width 1126 height 234
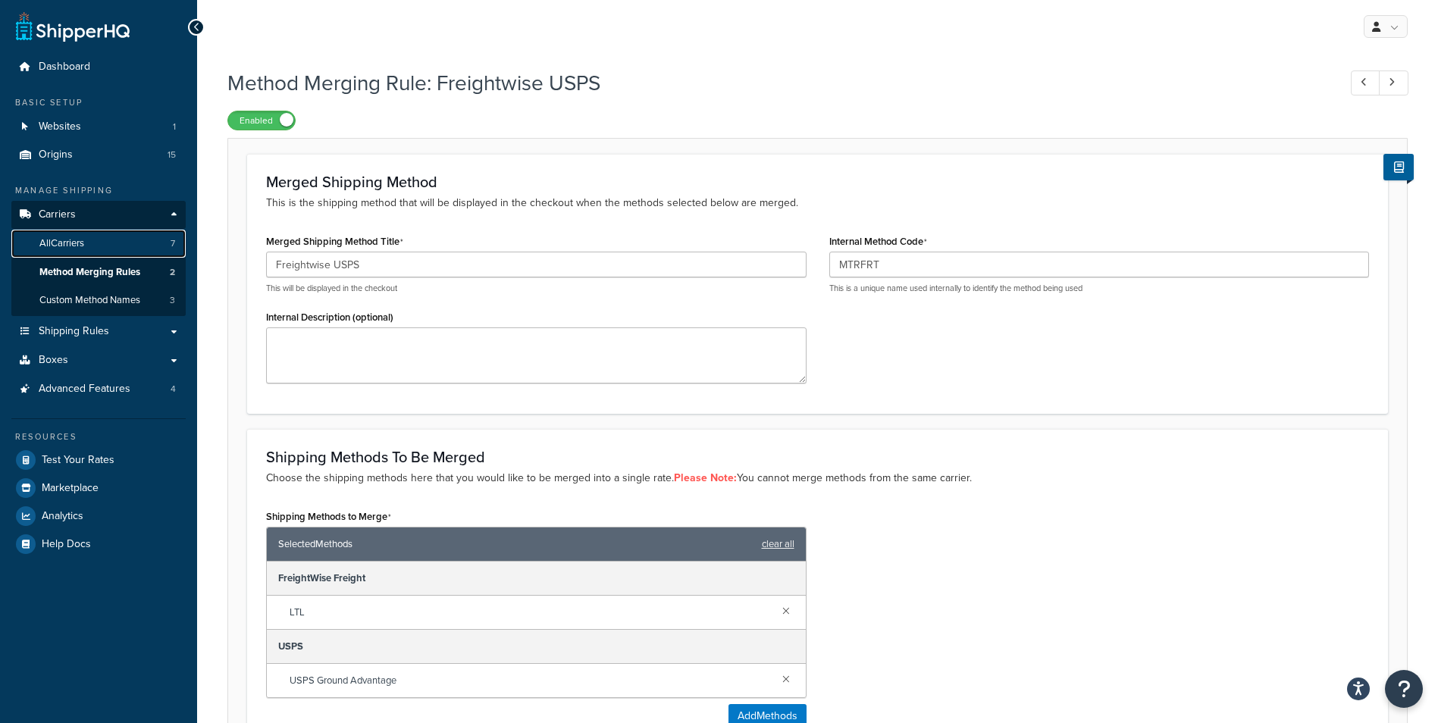
click at [116, 233] on link "All Carriers 7" at bounding box center [98, 244] width 174 height 28
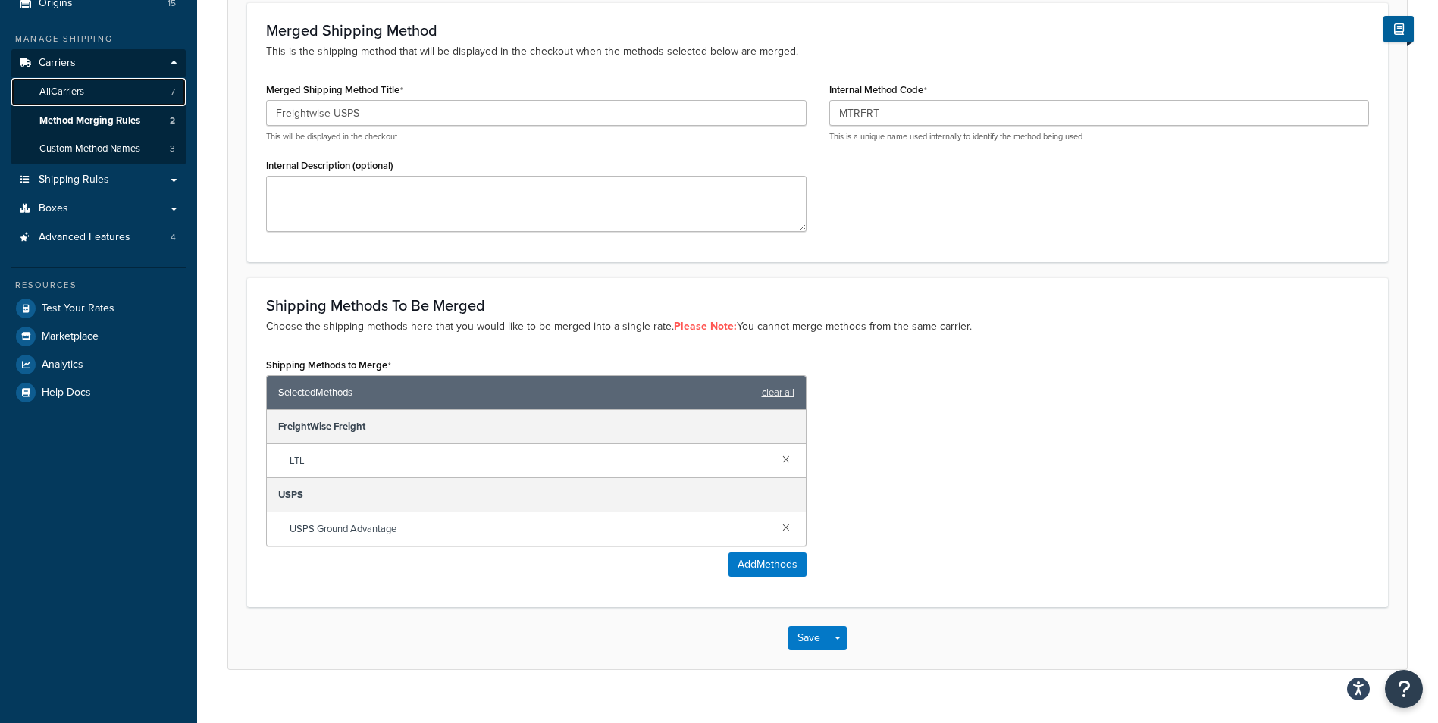
scroll to position [174, 0]
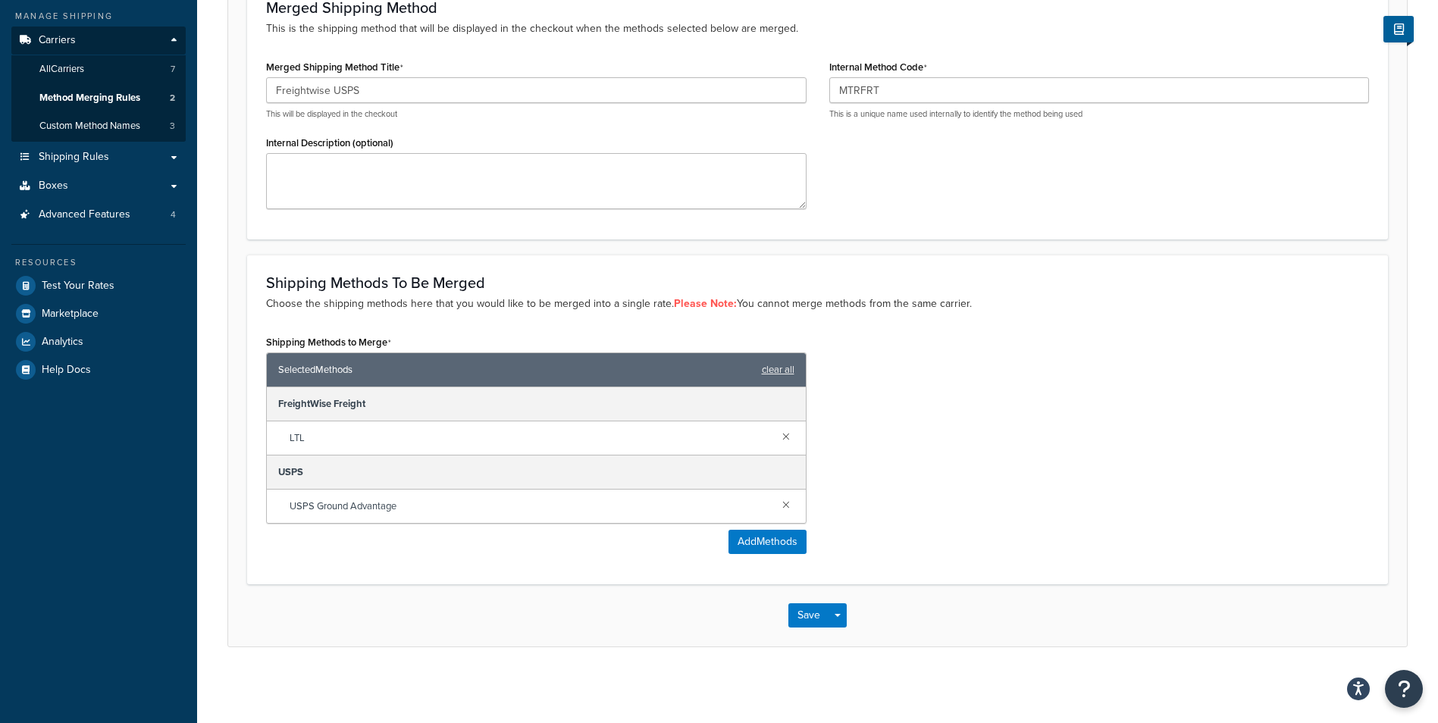
click at [818, 630] on div "Save Save Dropdown Save and Edit Save and Duplicate Save and Create New" at bounding box center [817, 616] width 1179 height 62
click at [810, 610] on button "Save" at bounding box center [808, 615] width 41 height 24
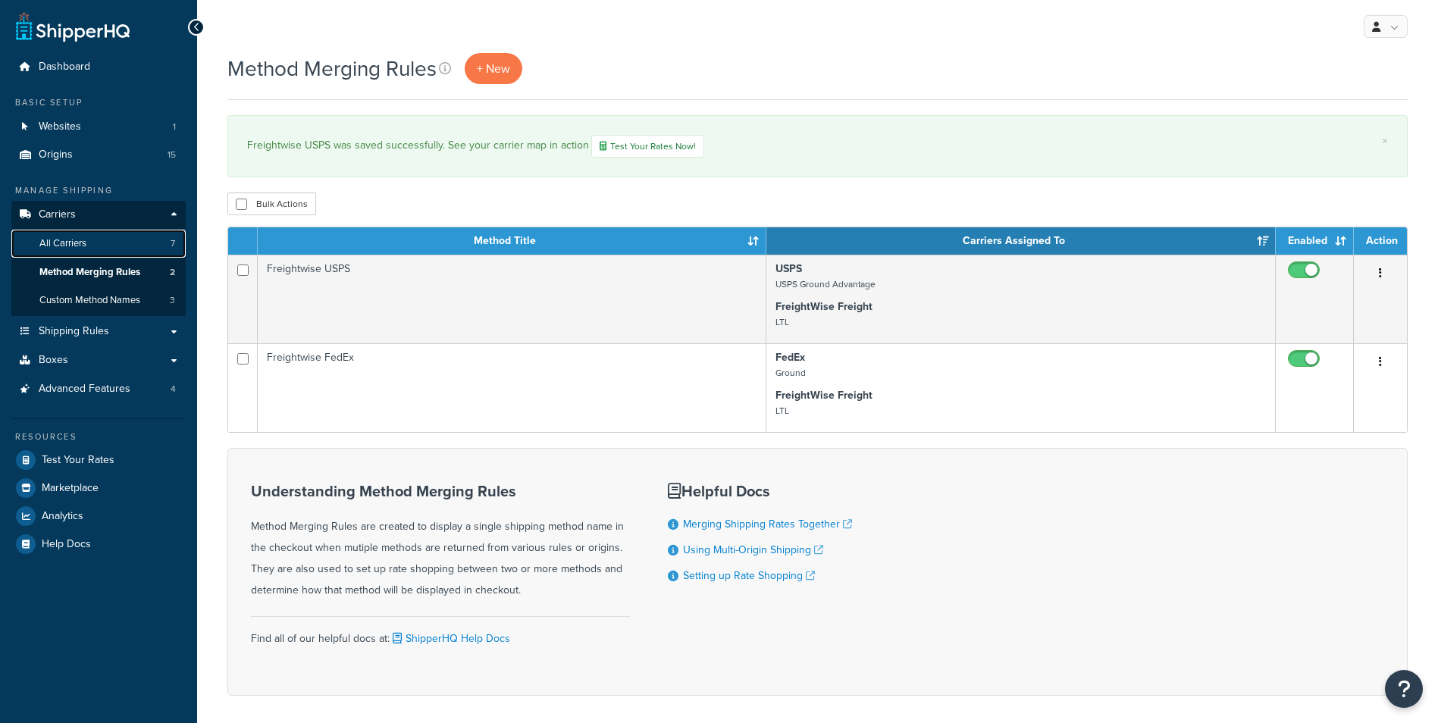
click at [62, 242] on span "All Carriers" at bounding box center [62, 243] width 47 height 13
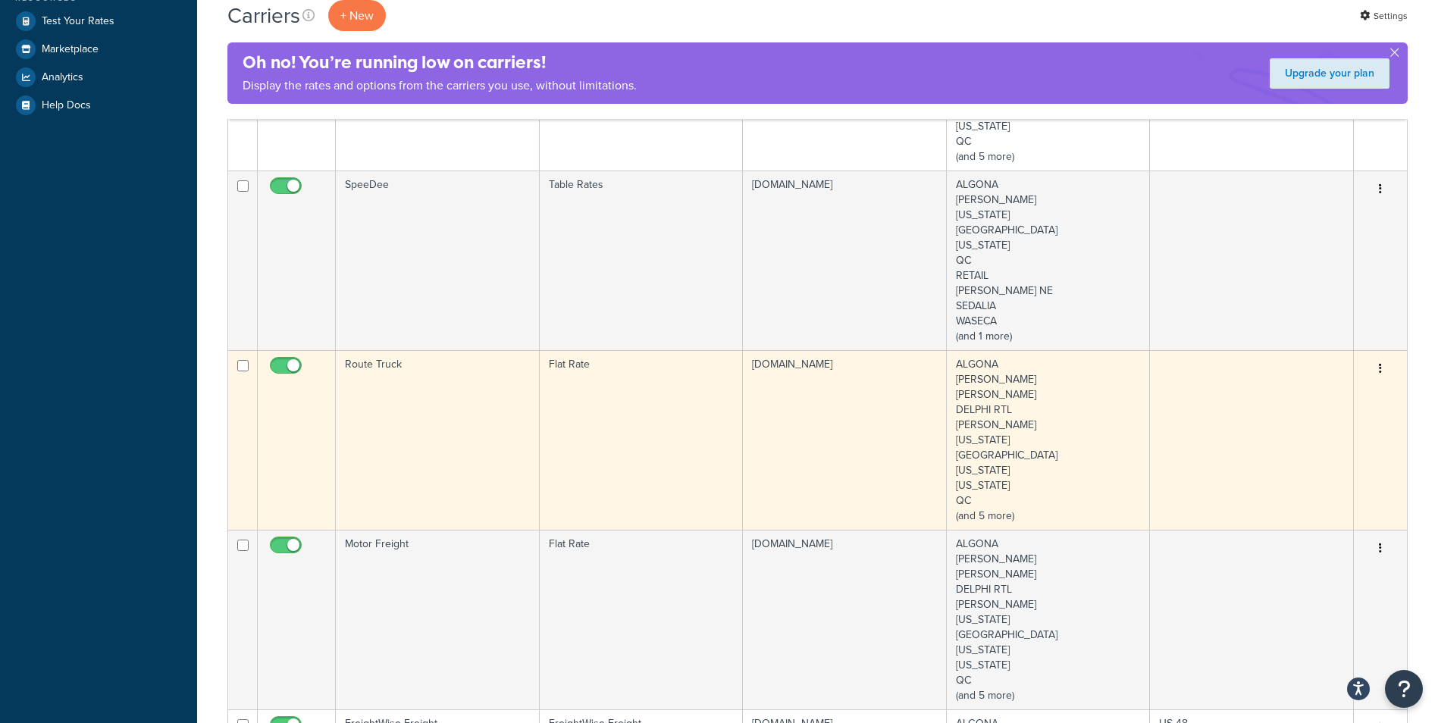
scroll to position [455, 0]
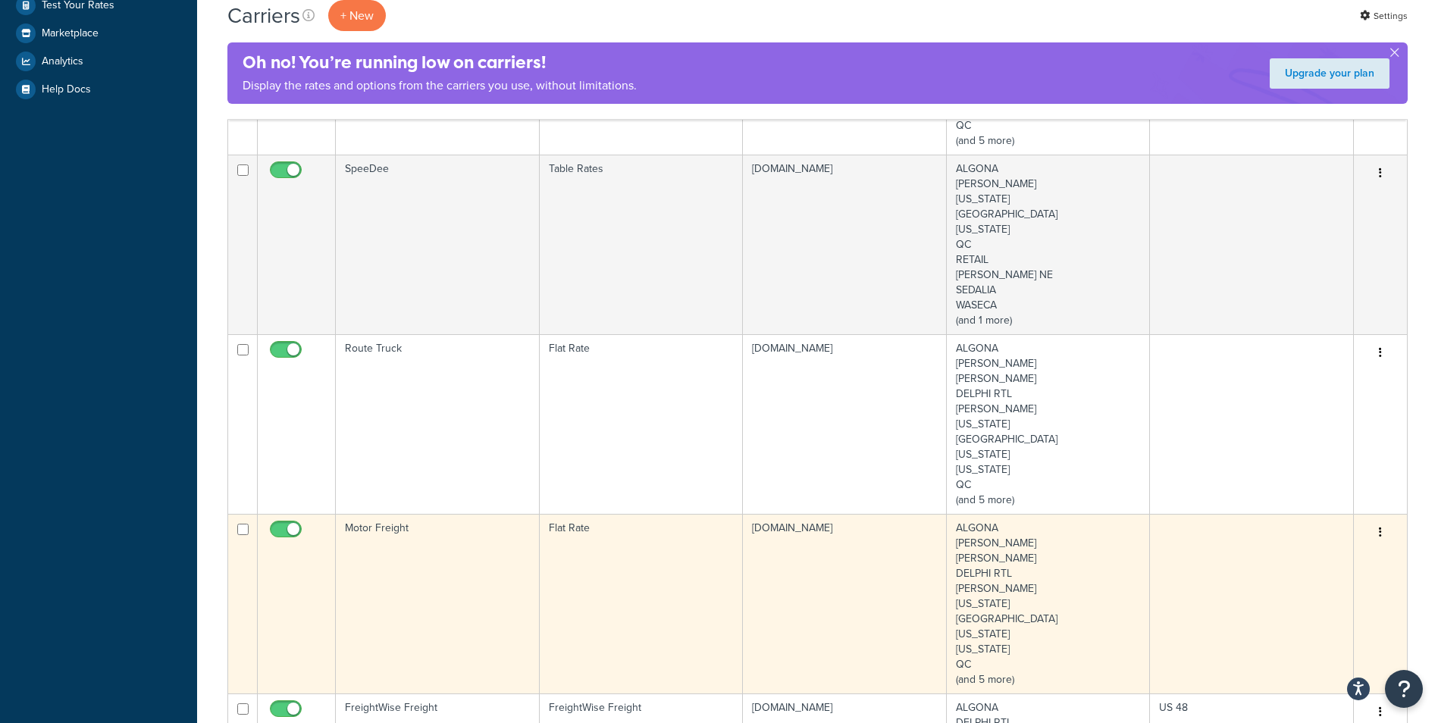
click at [465, 585] on td "Motor Freight" at bounding box center [438, 604] width 204 height 180
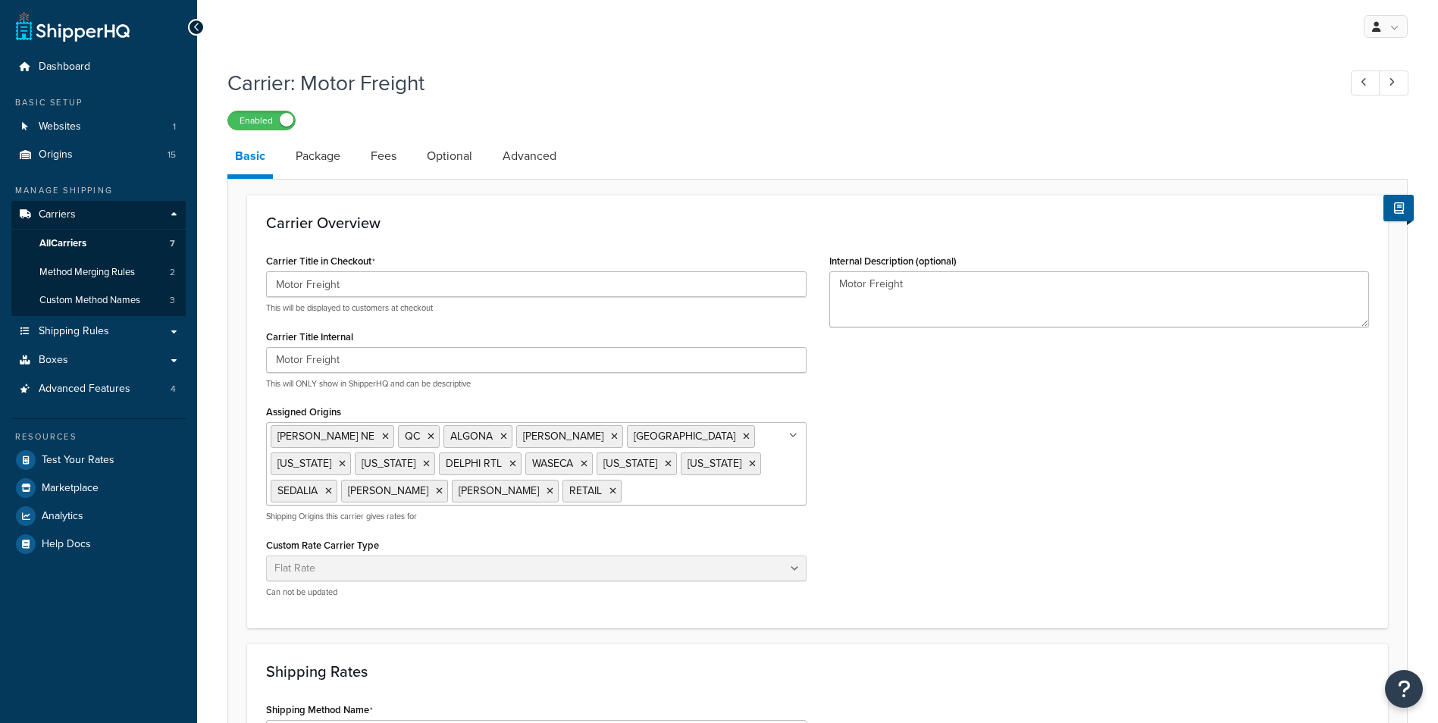
select select "flat"
click at [117, 242] on link "All Carriers 7" at bounding box center [98, 244] width 174 height 28
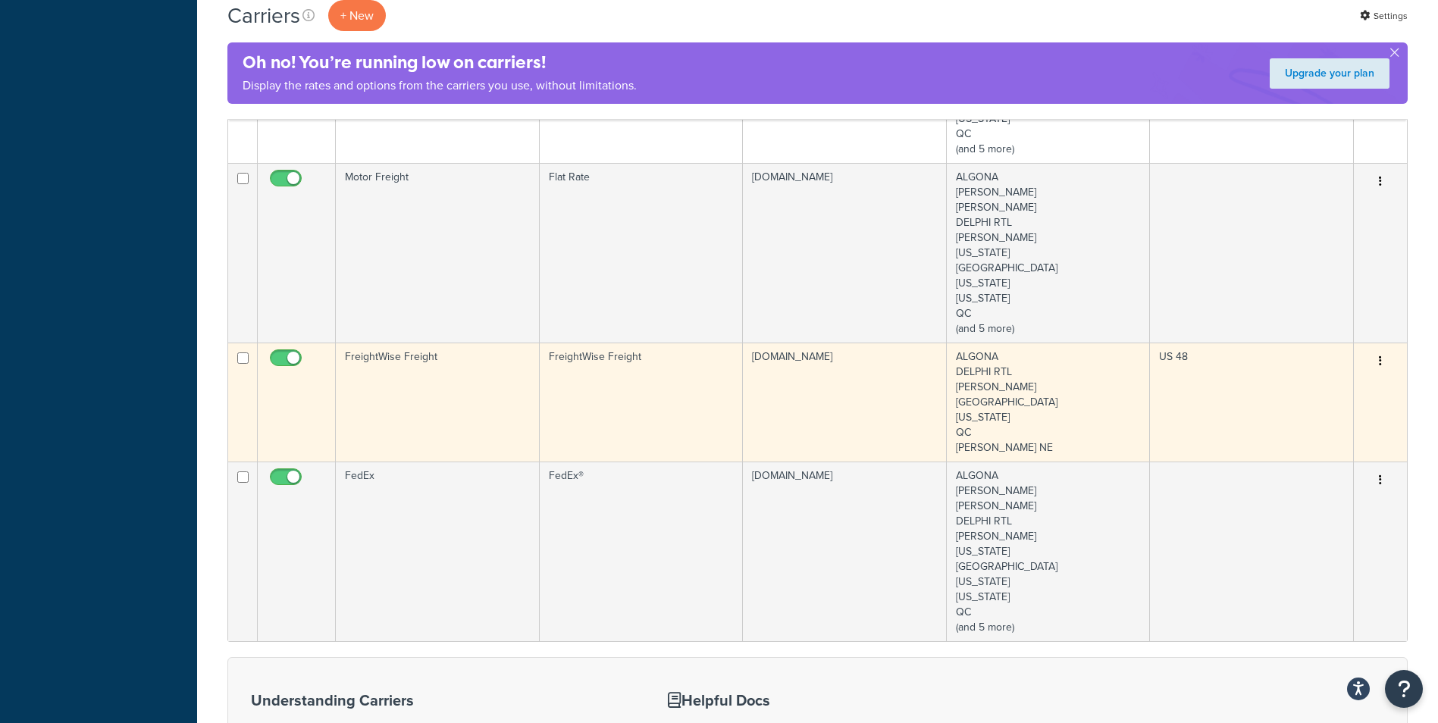
scroll to position [834, 0]
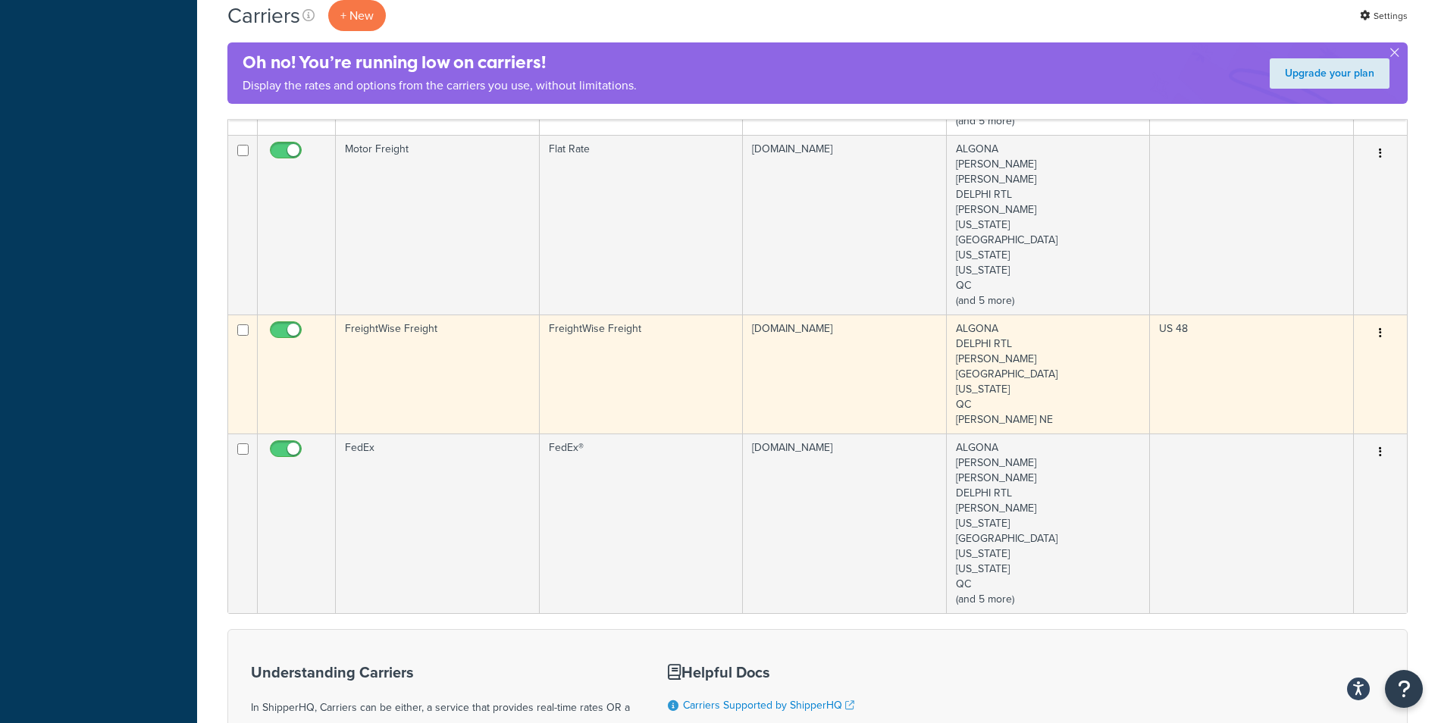
click at [591, 369] on td "FreightWise Freight" at bounding box center [642, 374] width 204 height 119
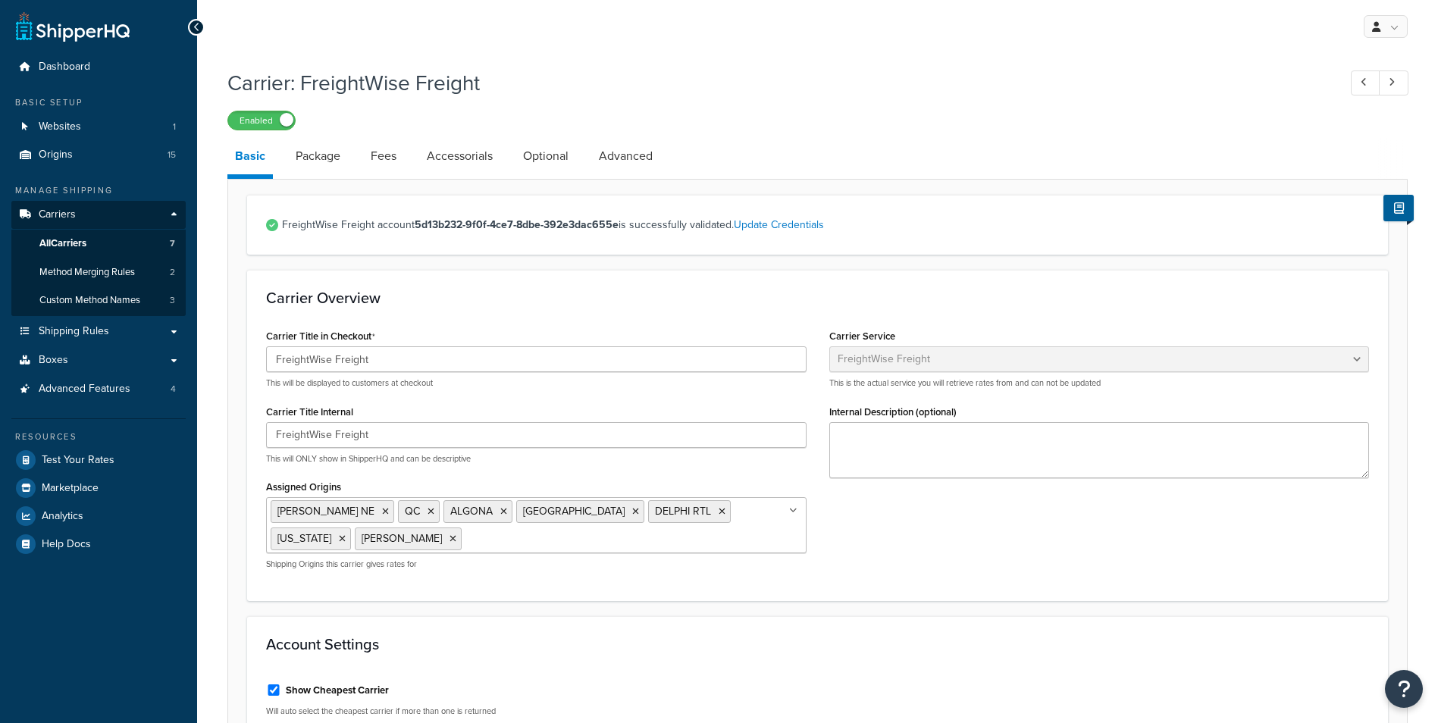
select select "freightWiseFreight"
